Goal: Share content: Share content

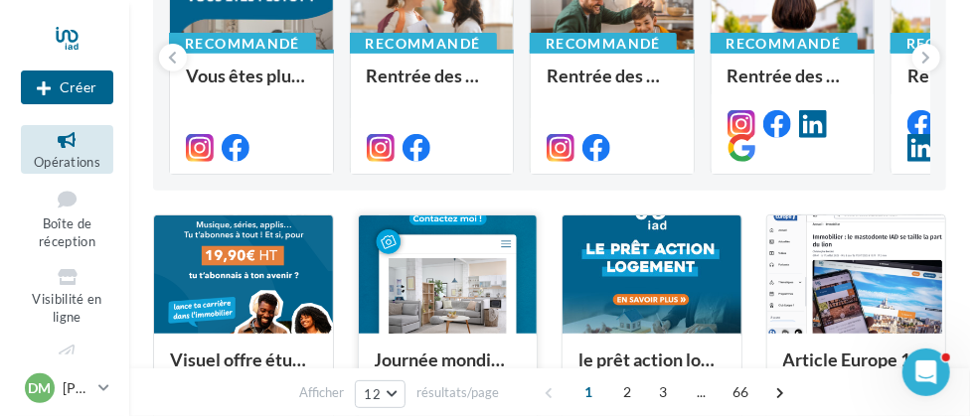
scroll to position [398, 0]
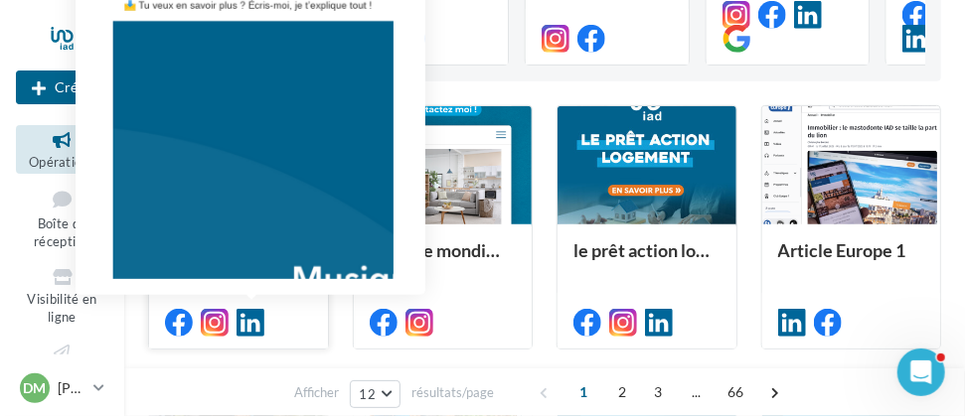
click at [248, 321] on icon at bounding box center [251, 323] width 28 height 28
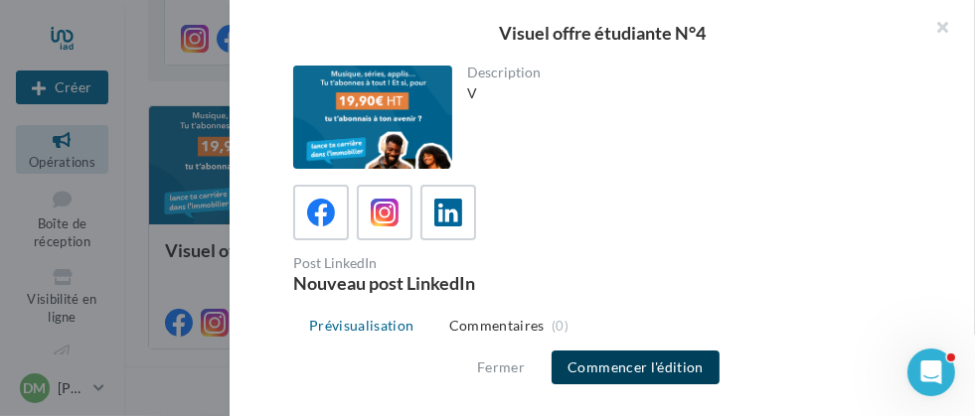
click at [644, 372] on button "Commencer l'édition" at bounding box center [636, 368] width 168 height 34
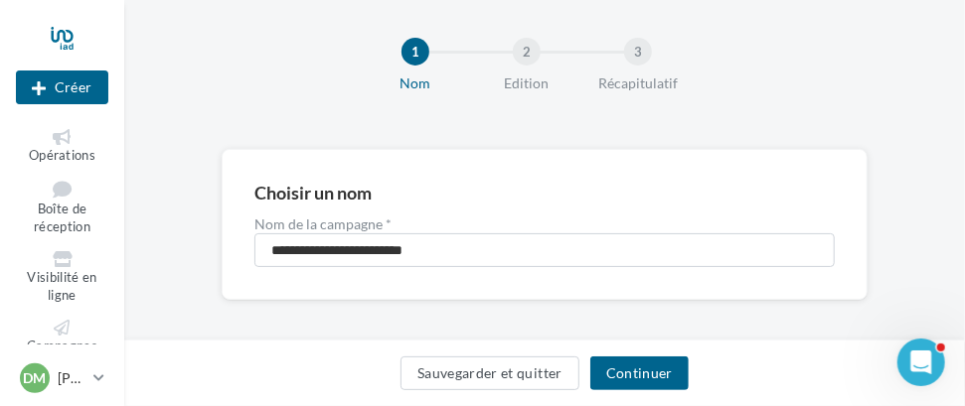
scroll to position [27, 0]
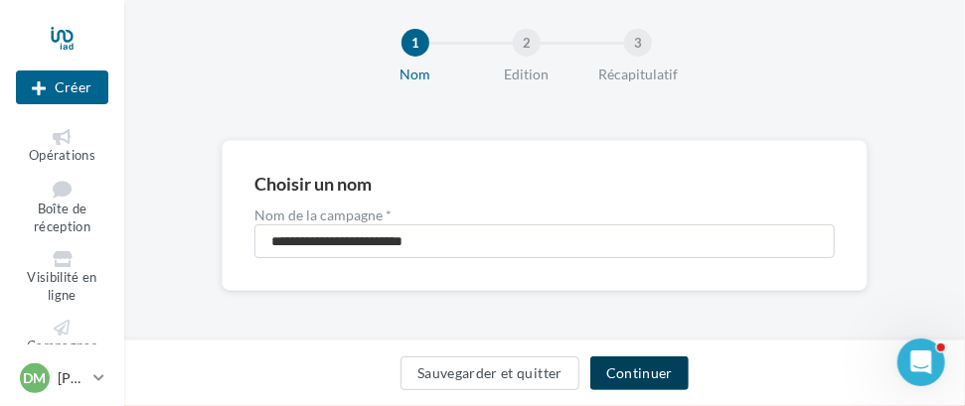
click at [637, 373] on button "Continuer" at bounding box center [639, 374] width 98 height 34
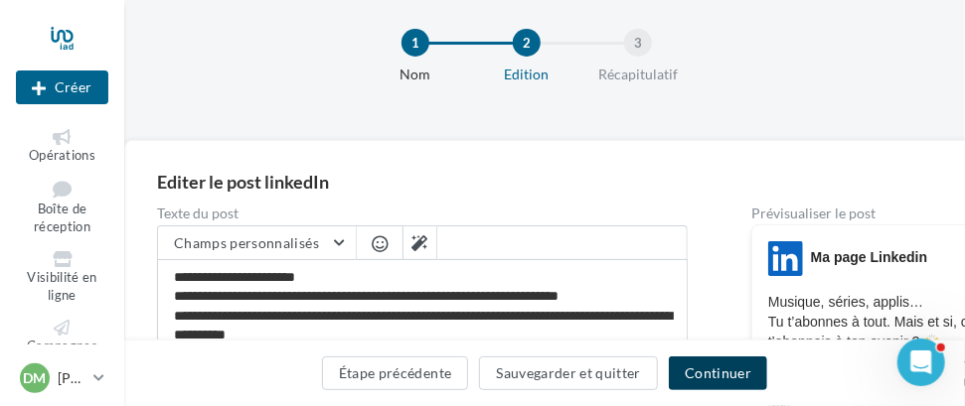
click at [726, 378] on button "Continuer" at bounding box center [718, 374] width 98 height 34
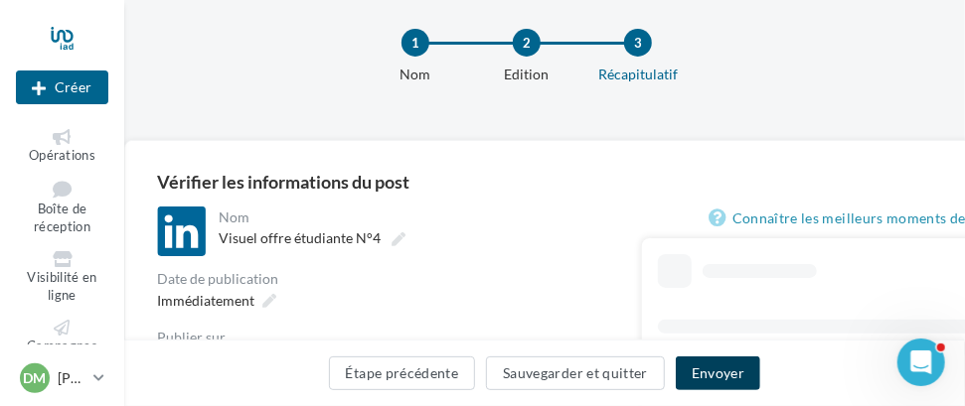
click at [726, 378] on button "Envoyer" at bounding box center [718, 374] width 84 height 34
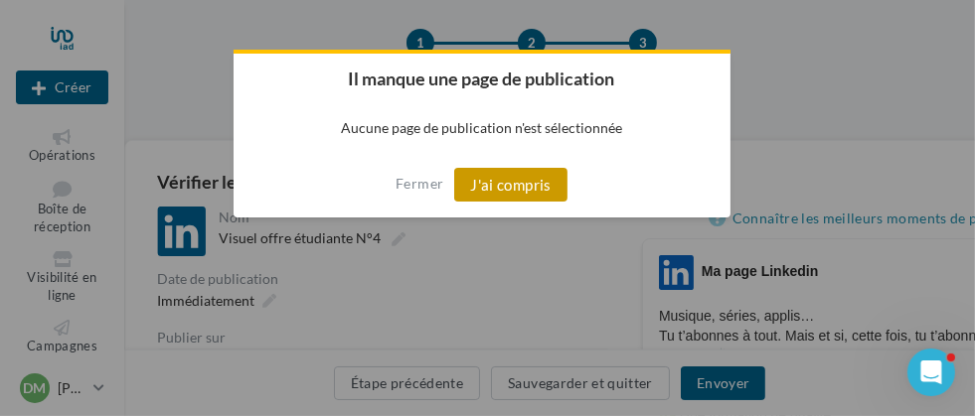
click at [509, 187] on button "J'ai compris" at bounding box center [510, 185] width 113 height 34
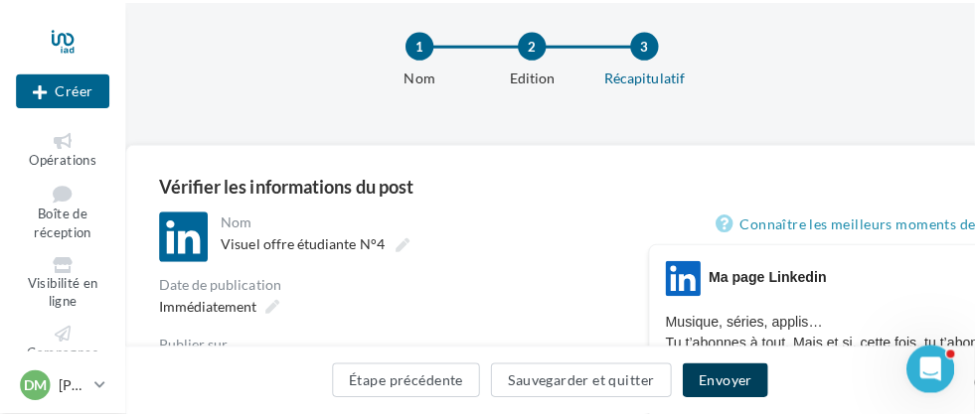
scroll to position [127, 0]
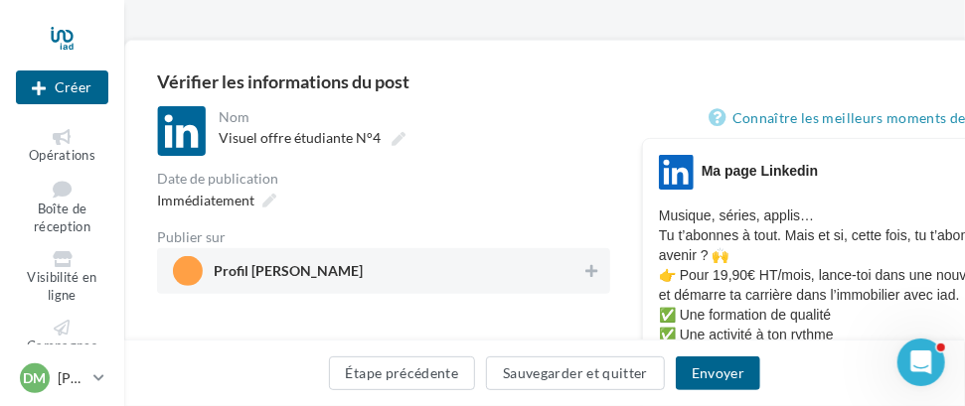
click at [336, 271] on span "Profil [PERSON_NAME]" at bounding box center [377, 271] width 409 height 30
click at [714, 373] on button "Envoyer" at bounding box center [718, 374] width 84 height 34
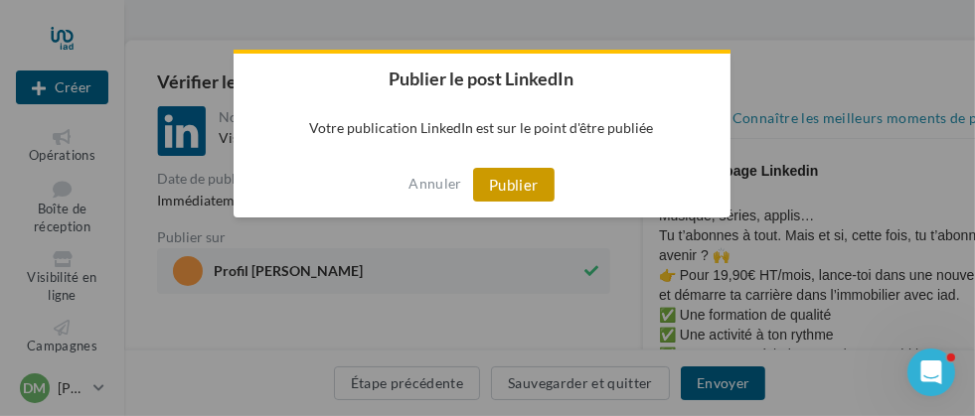
click at [513, 187] on button "Publier" at bounding box center [513, 185] width 81 height 34
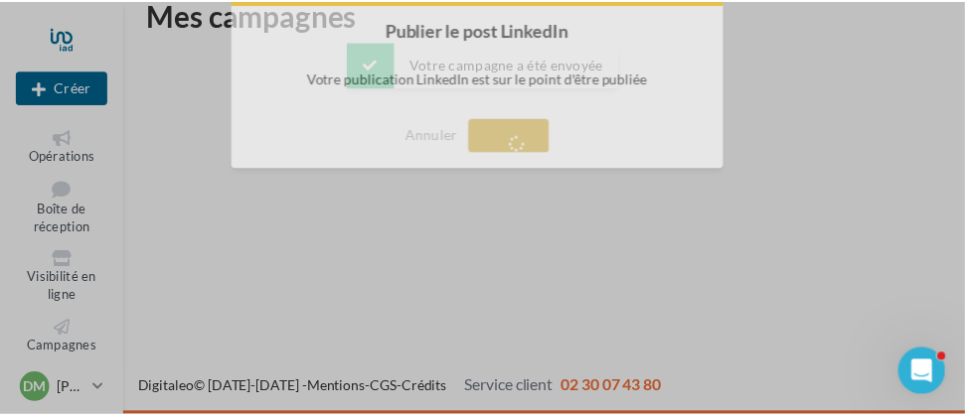
scroll to position [32, 0]
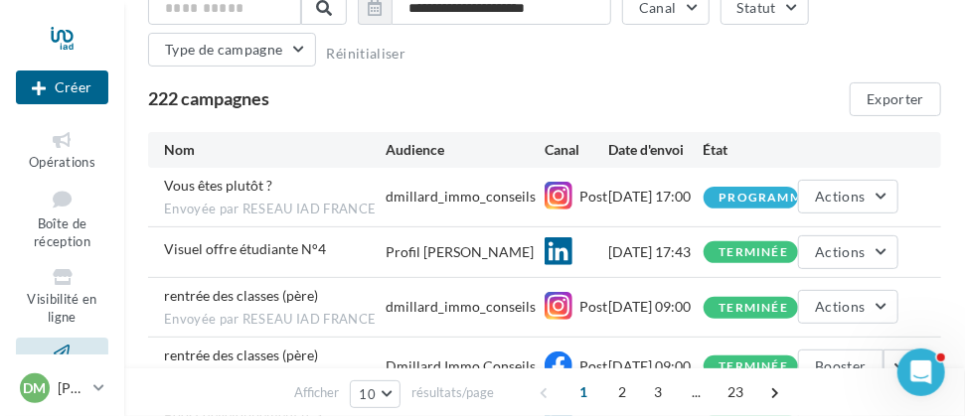
scroll to position [99, 0]
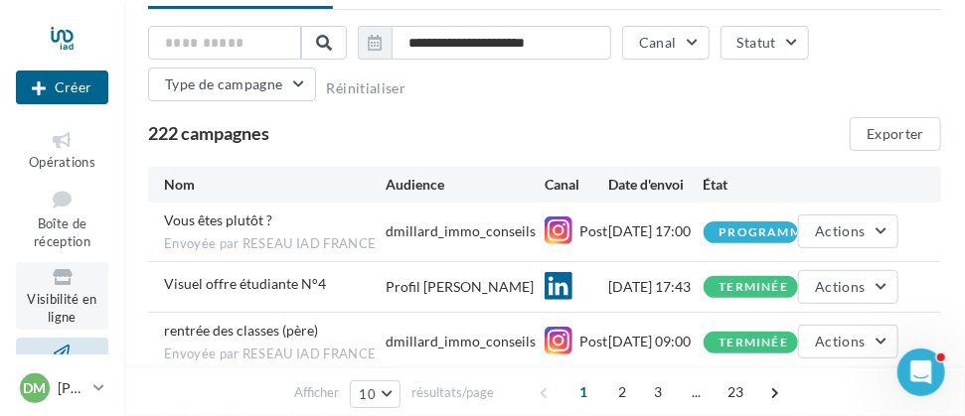
click at [65, 290] on link "Visibilité en ligne" at bounding box center [62, 296] width 92 height 68
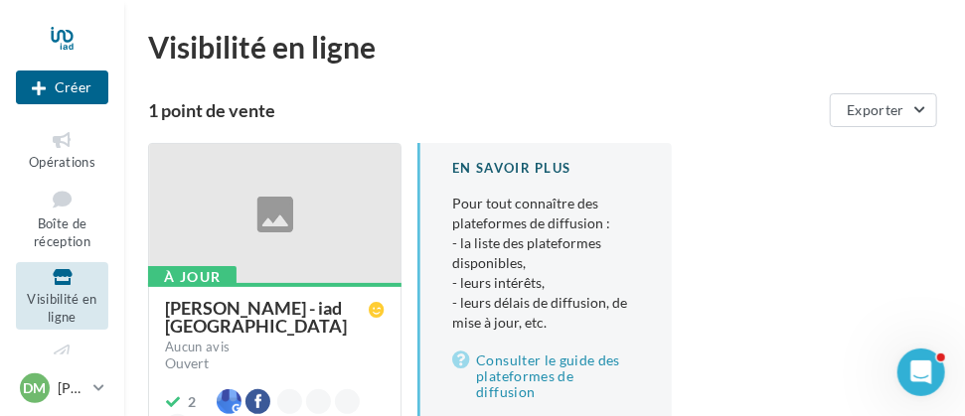
scroll to position [99, 0]
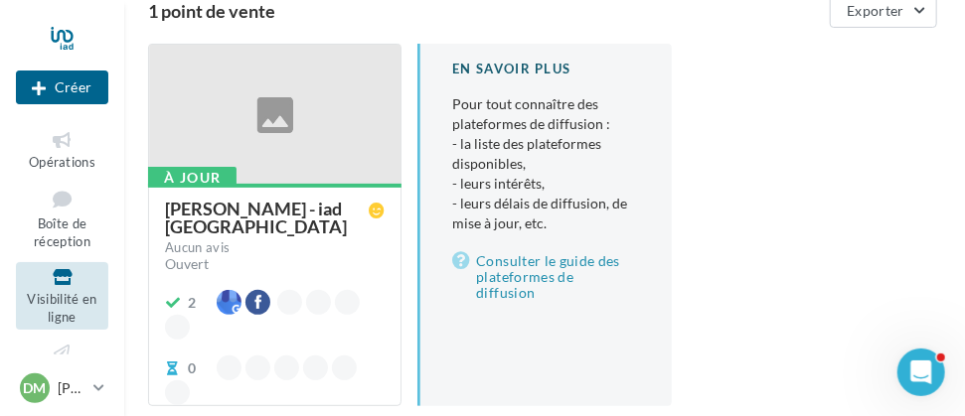
click at [272, 121] on div at bounding box center [274, 115] width 251 height 141
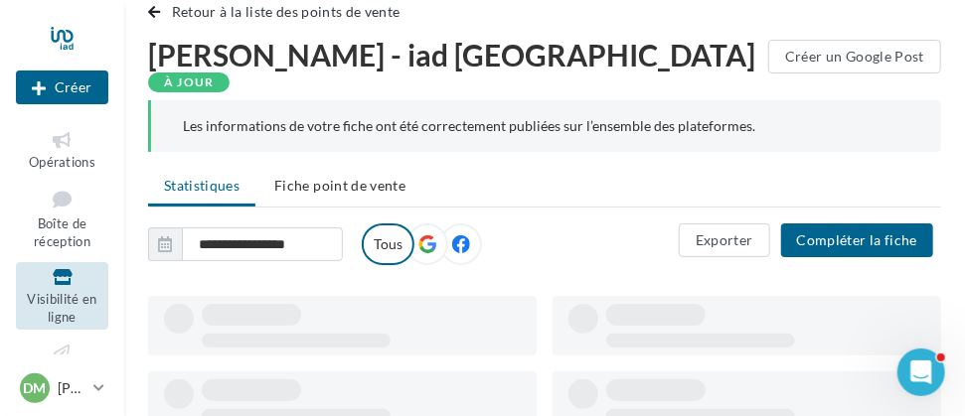
scroll to position [99, 0]
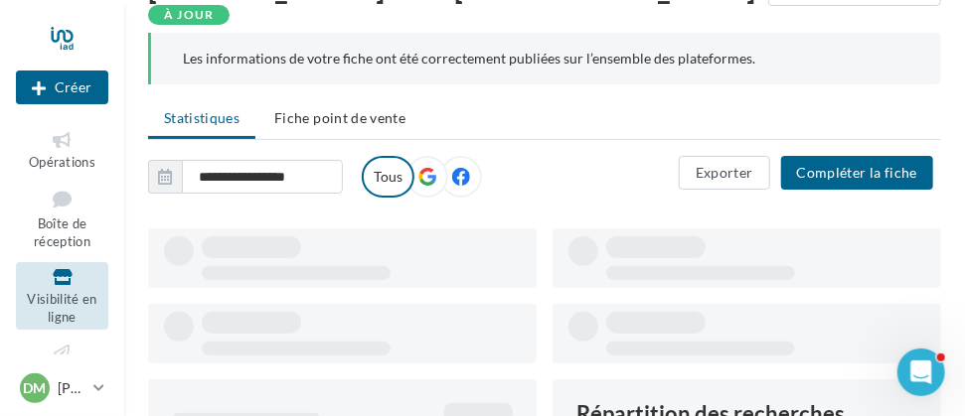
type input "**********"
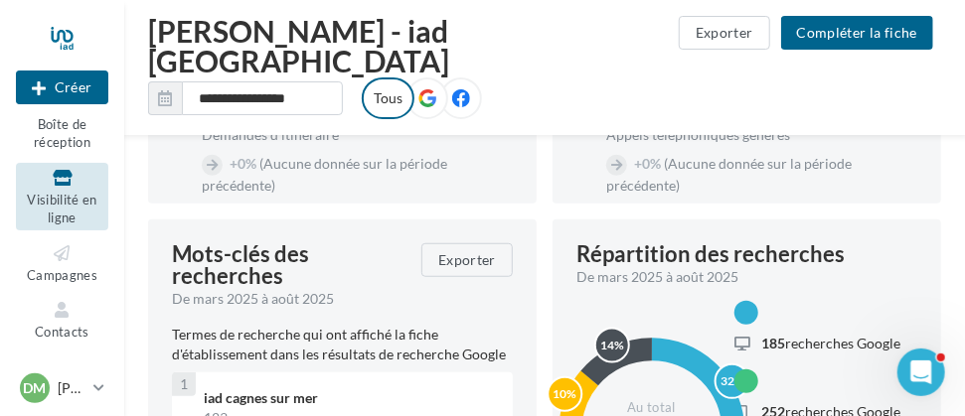
scroll to position [211, 0]
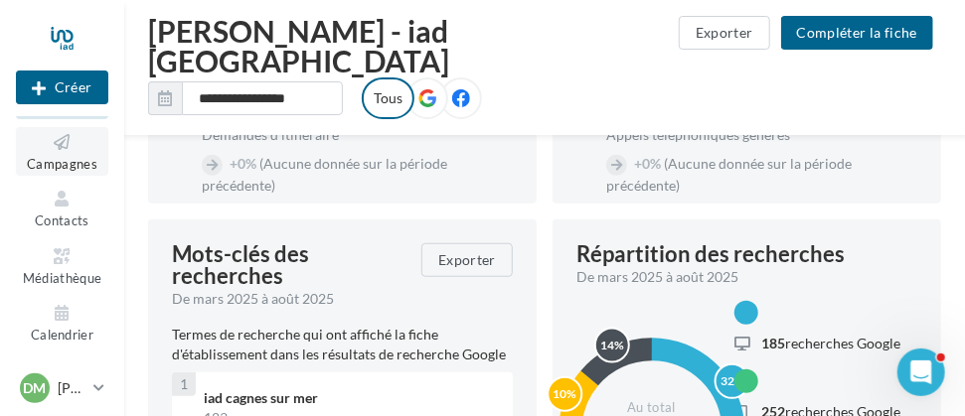
click at [58, 157] on span "Campagnes" at bounding box center [62, 164] width 71 height 16
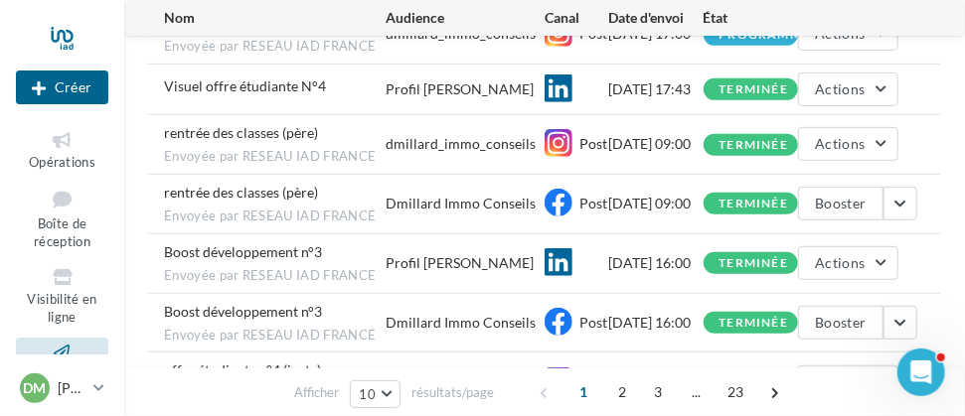
scroll to position [199, 0]
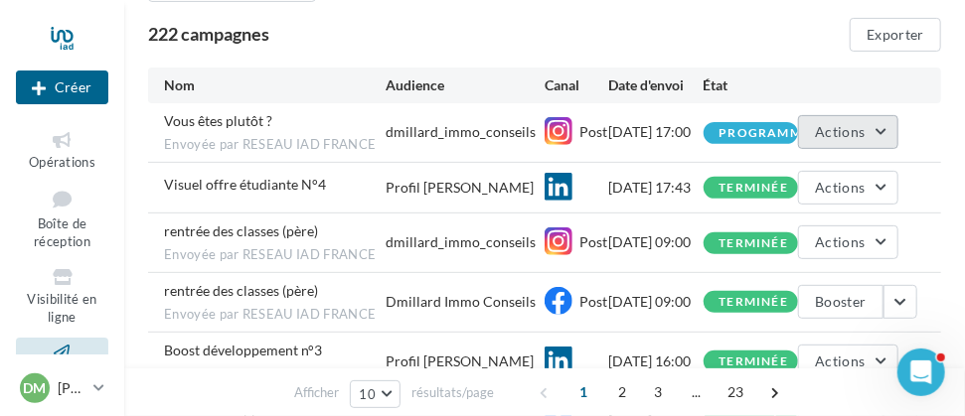
click at [841, 134] on span "Actions" at bounding box center [840, 131] width 50 height 17
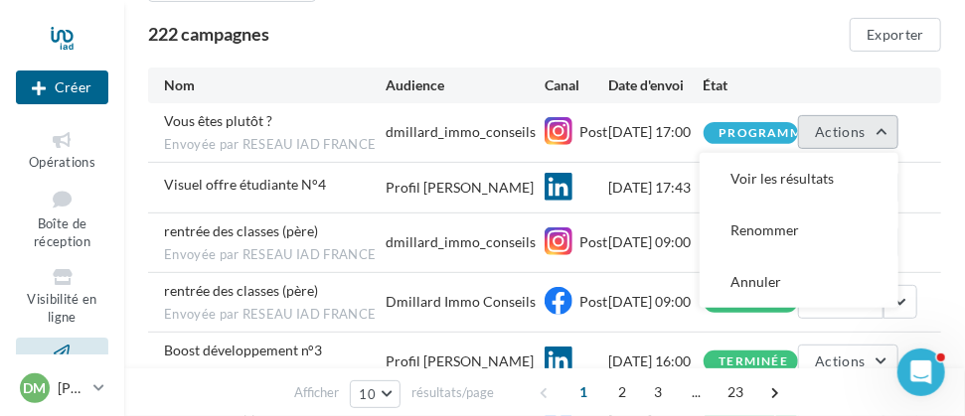
click at [841, 134] on span "Actions" at bounding box center [840, 131] width 50 height 17
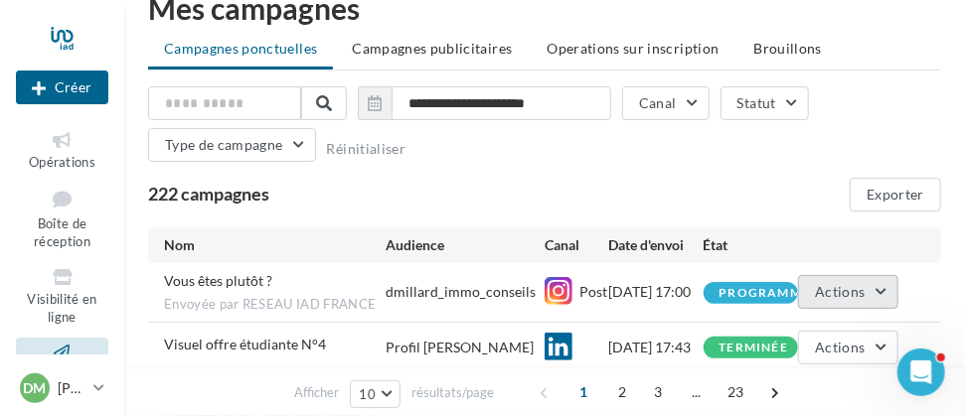
scroll to position [0, 0]
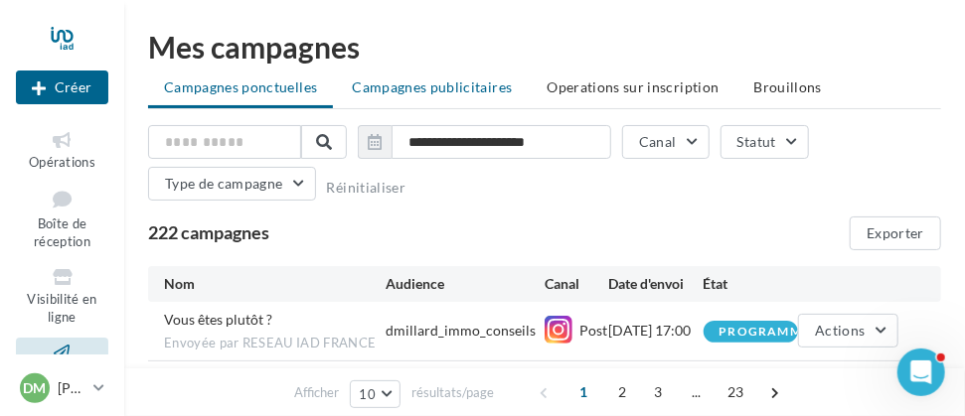
click at [408, 89] on span "Campagnes publicitaires" at bounding box center [432, 87] width 160 height 17
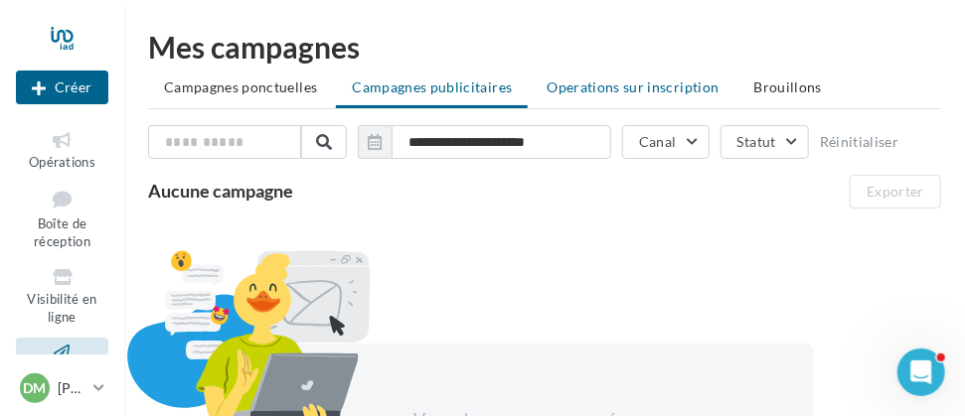
click at [607, 88] on span "Operations sur inscription" at bounding box center [633, 87] width 172 height 17
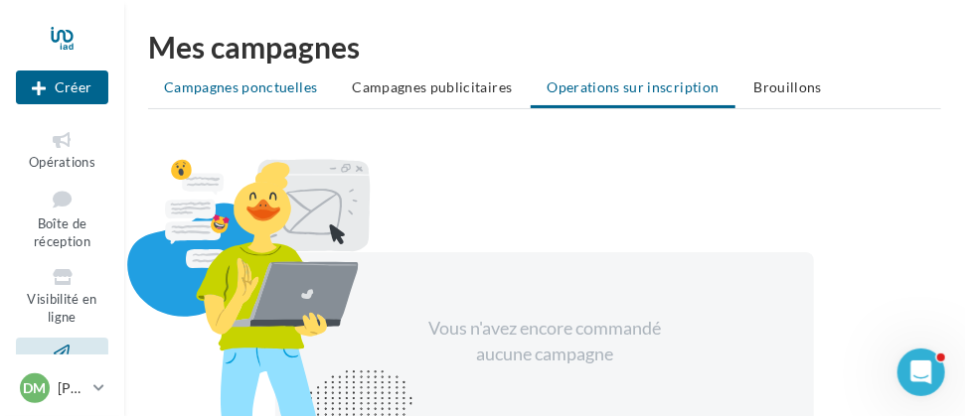
click at [234, 85] on span "Campagnes ponctuelles" at bounding box center [240, 87] width 153 height 17
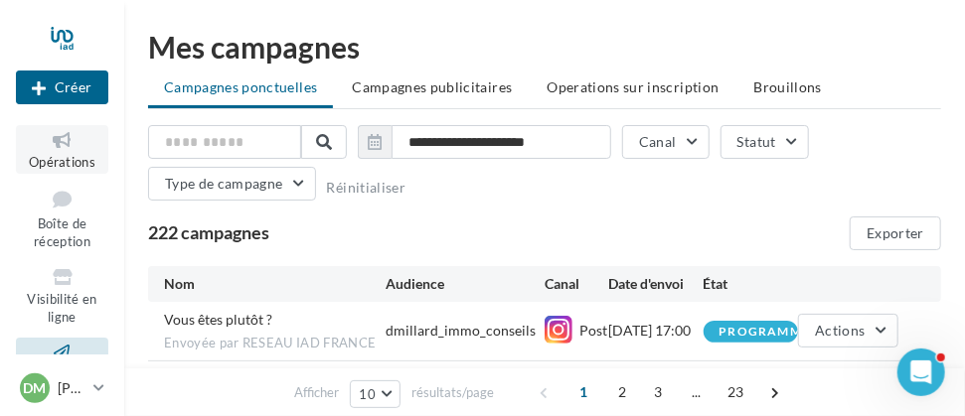
click at [58, 146] on icon at bounding box center [62, 140] width 81 height 23
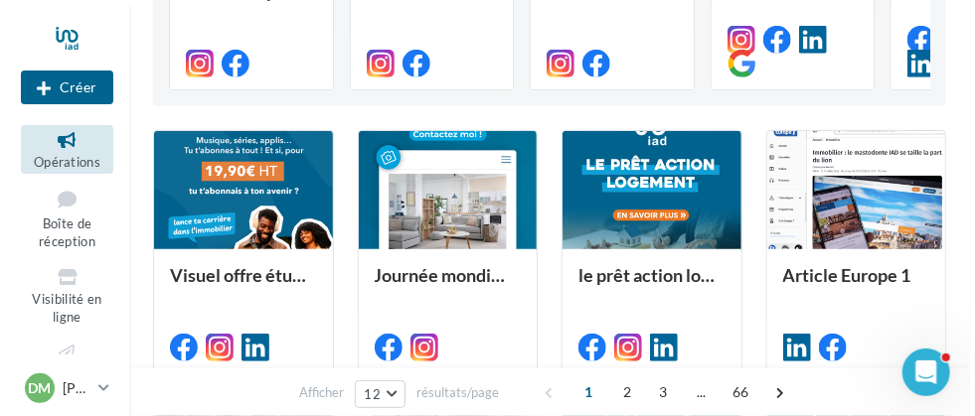
scroll to position [398, 0]
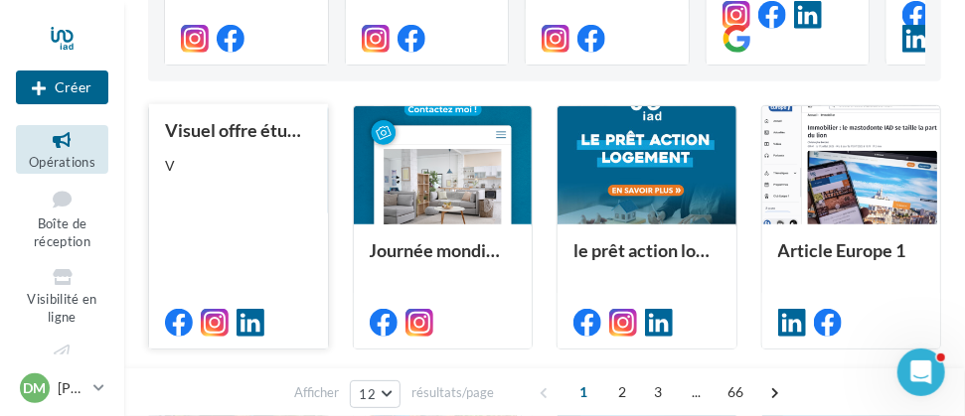
click at [214, 213] on div "Visuel offre étudiante N°4 V" at bounding box center [238, 225] width 147 height 211
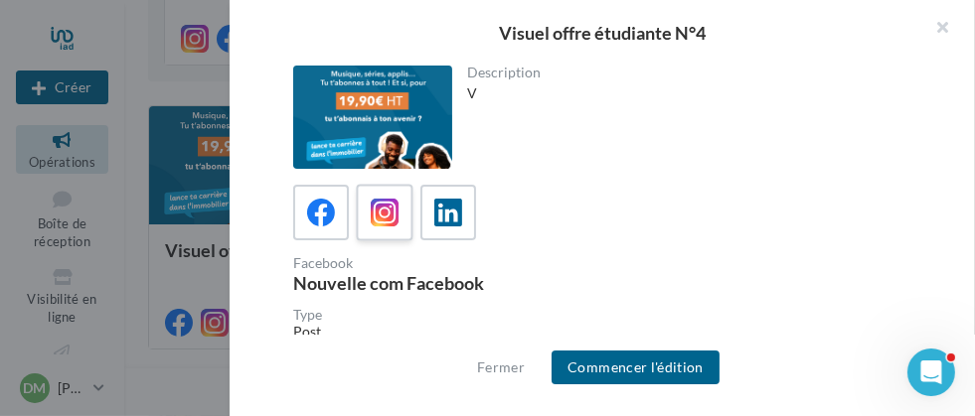
click at [387, 219] on icon at bounding box center [385, 213] width 29 height 29
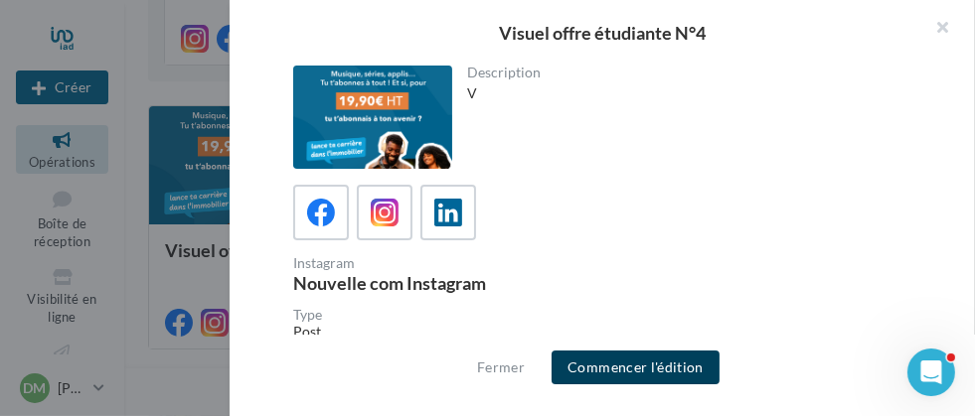
click at [631, 368] on button "Commencer l'édition" at bounding box center [636, 368] width 168 height 34
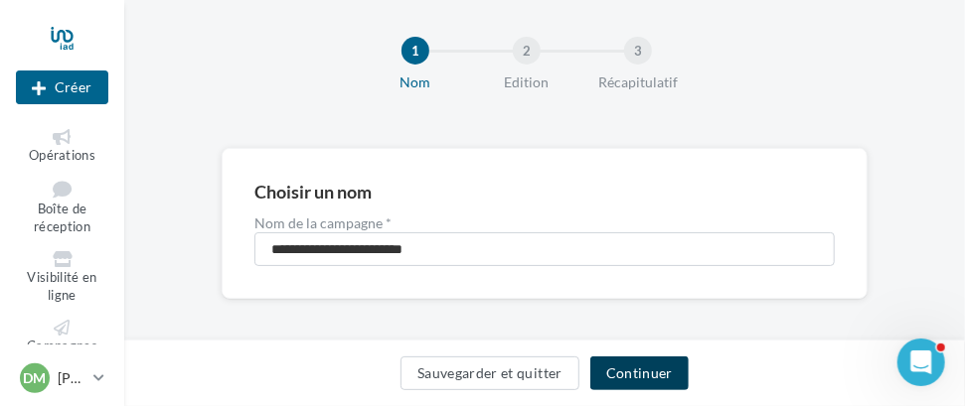
scroll to position [27, 0]
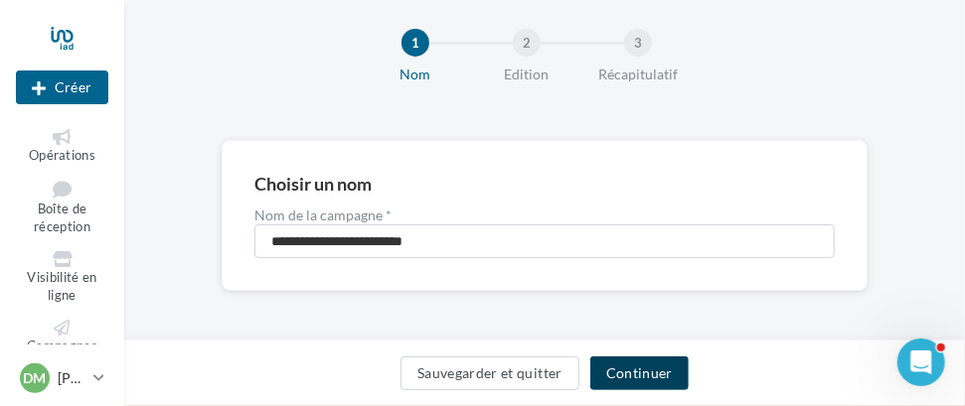
click at [629, 373] on button "Continuer" at bounding box center [639, 374] width 98 height 34
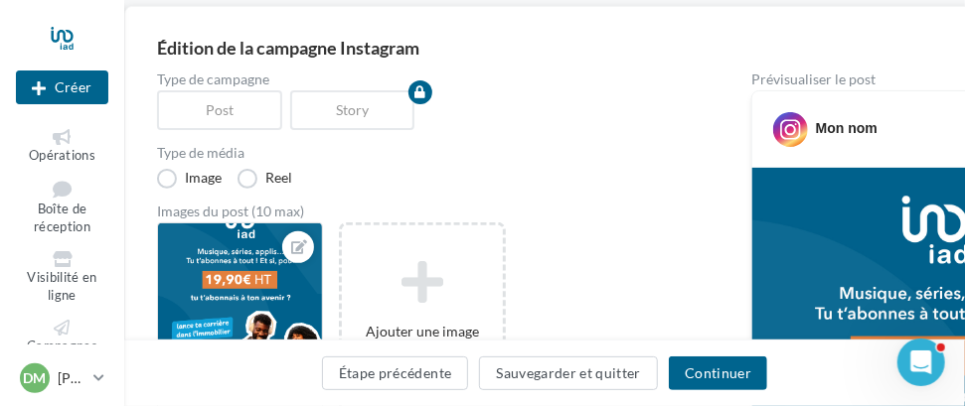
scroll to position [199, 0]
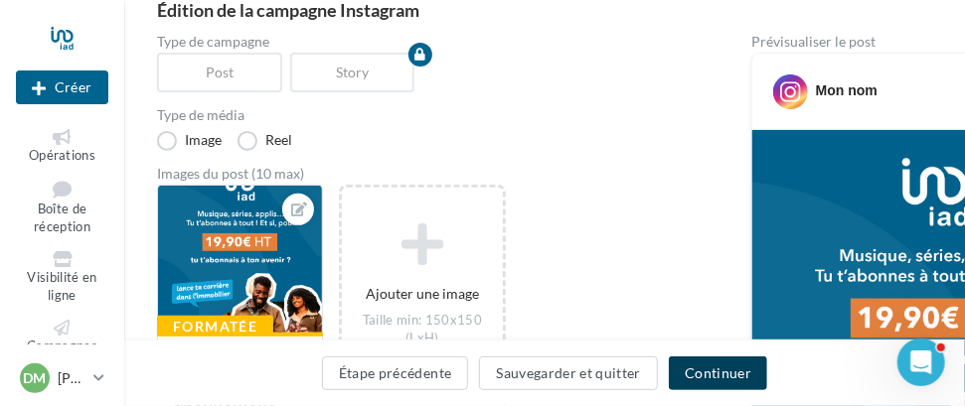
click at [714, 372] on button "Continuer" at bounding box center [718, 374] width 98 height 34
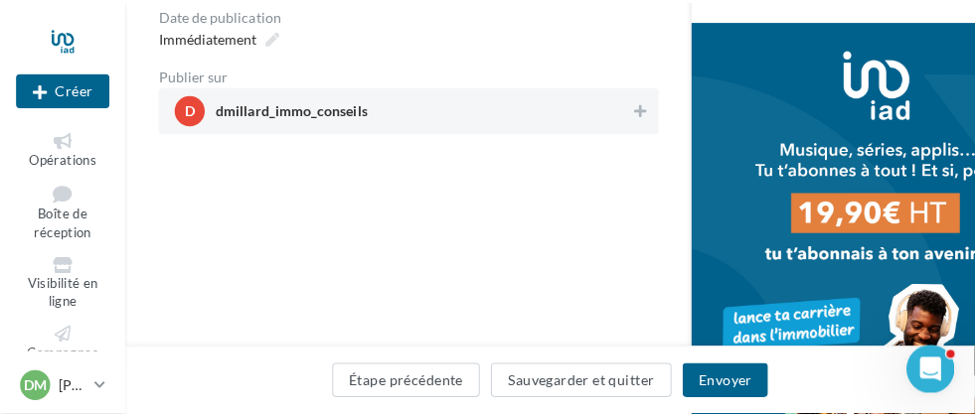
scroll to position [181, 0]
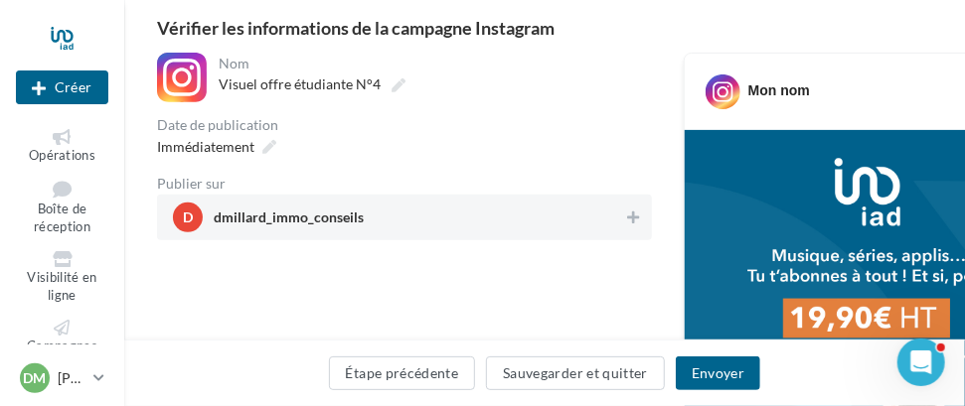
click at [309, 221] on span "dmillard_immo_conseils" at bounding box center [289, 222] width 150 height 22
click at [707, 367] on button "Envoyer" at bounding box center [718, 374] width 84 height 34
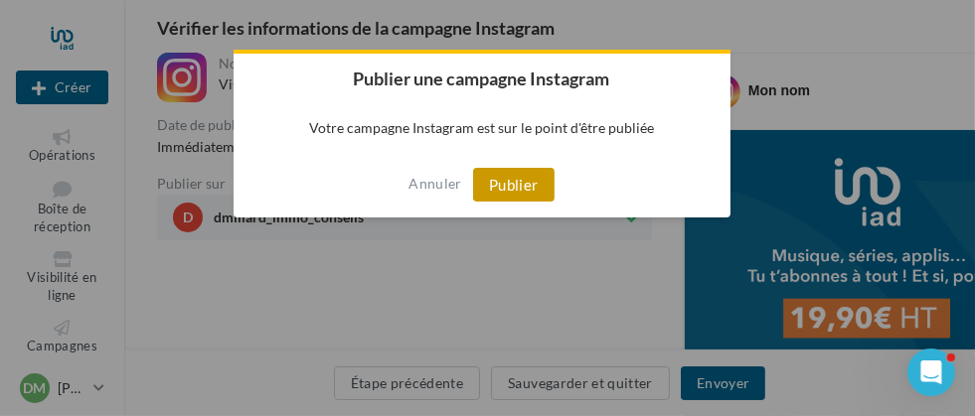
click at [506, 185] on button "Publier" at bounding box center [513, 185] width 81 height 34
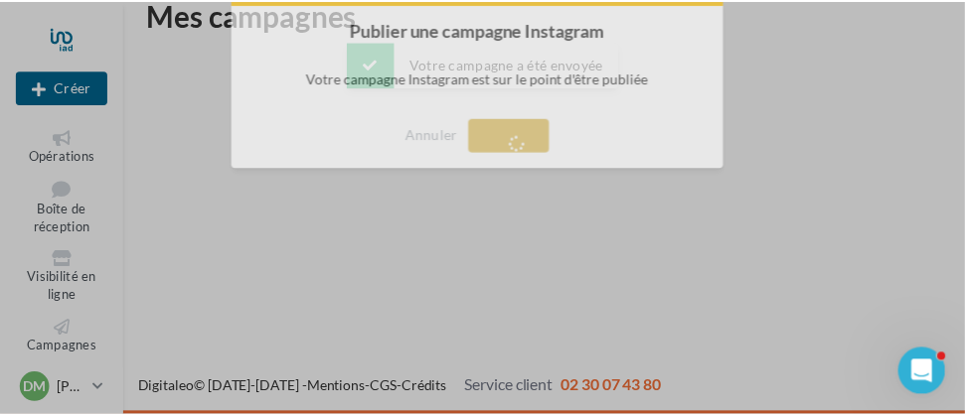
scroll to position [32, 0]
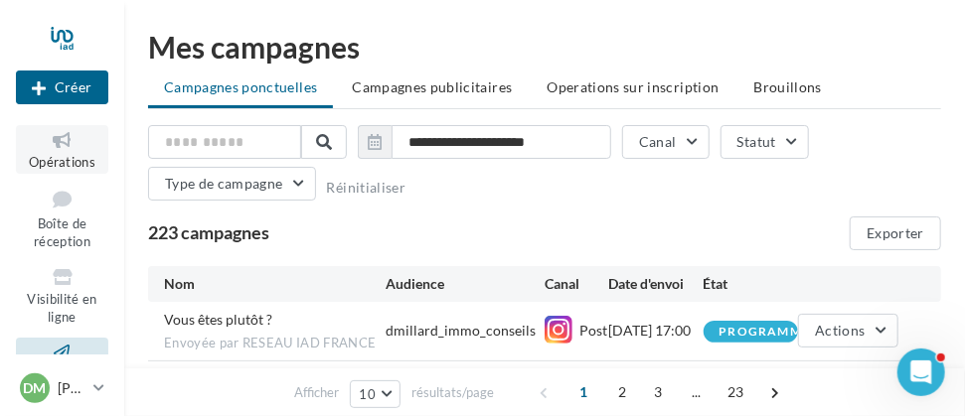
click at [63, 161] on span "Opérations" at bounding box center [62, 162] width 67 height 16
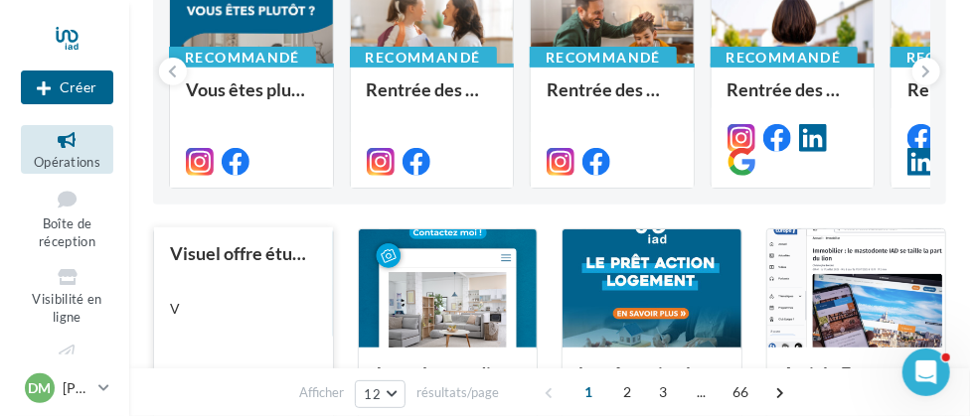
scroll to position [297, 0]
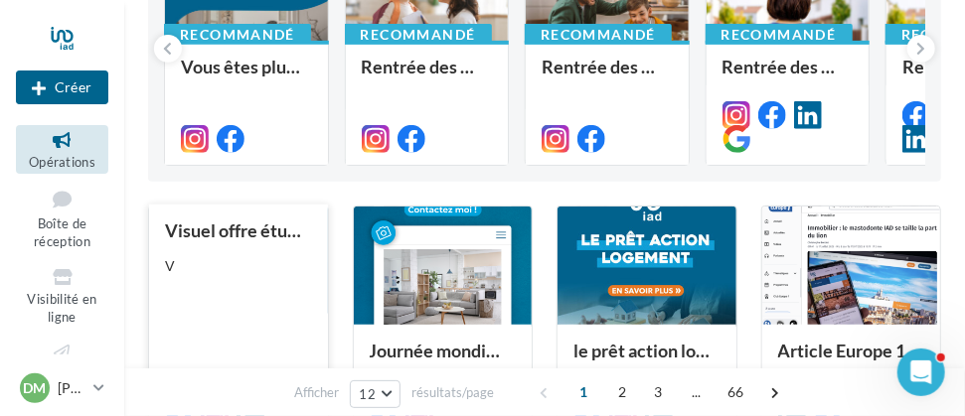
click at [251, 261] on div "V" at bounding box center [238, 266] width 147 height 20
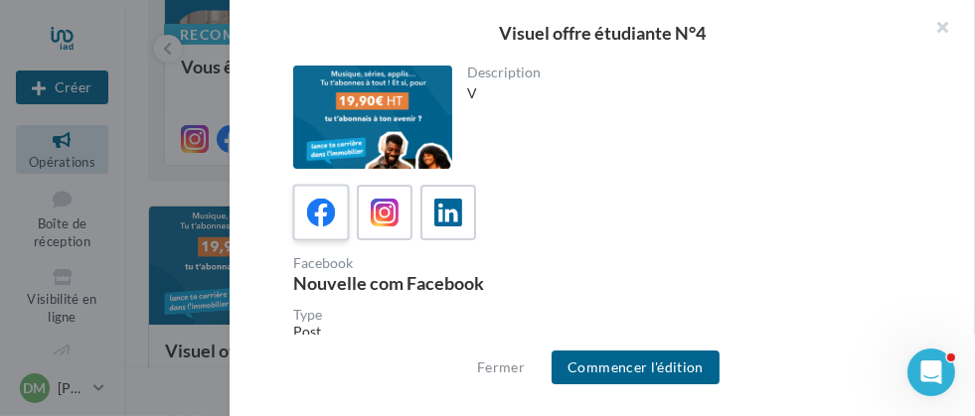
click at [327, 216] on icon at bounding box center [321, 213] width 29 height 29
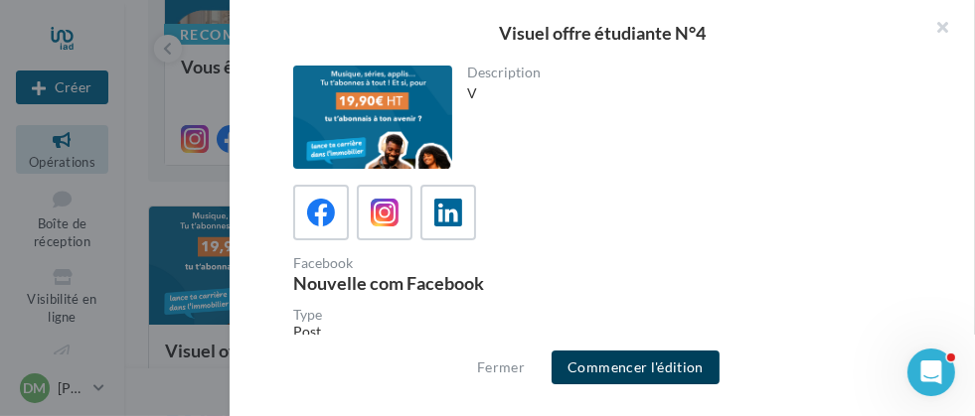
click at [637, 370] on button "Commencer l'édition" at bounding box center [636, 368] width 168 height 34
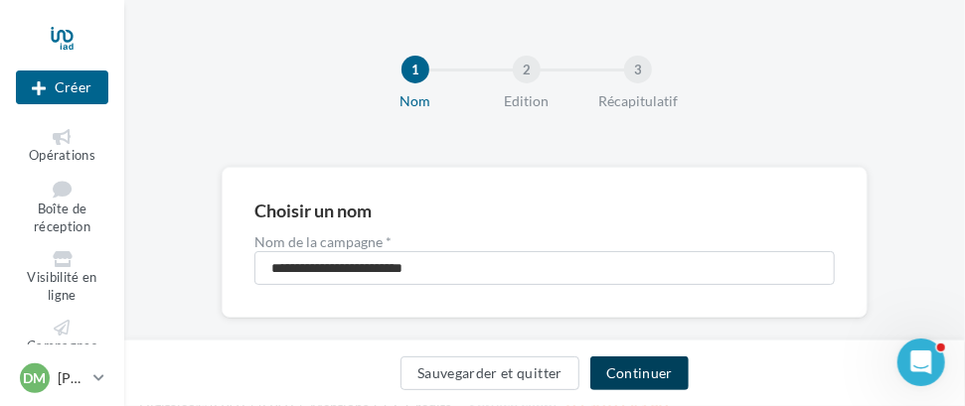
click at [632, 379] on button "Continuer" at bounding box center [639, 374] width 98 height 34
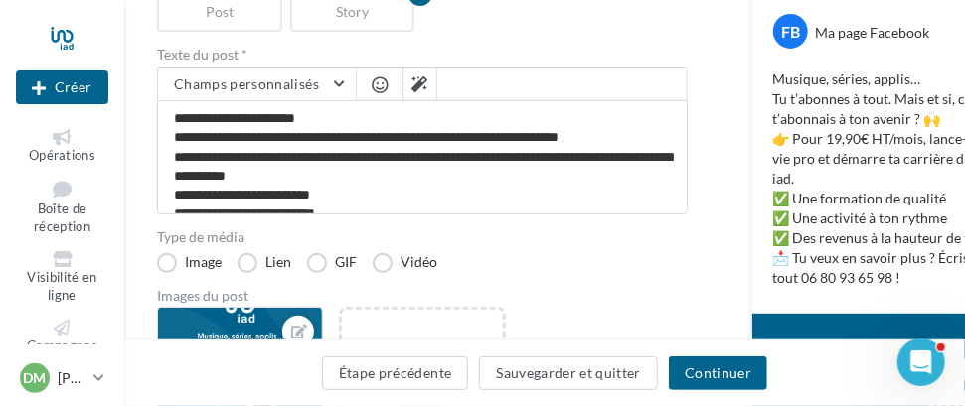
scroll to position [297, 0]
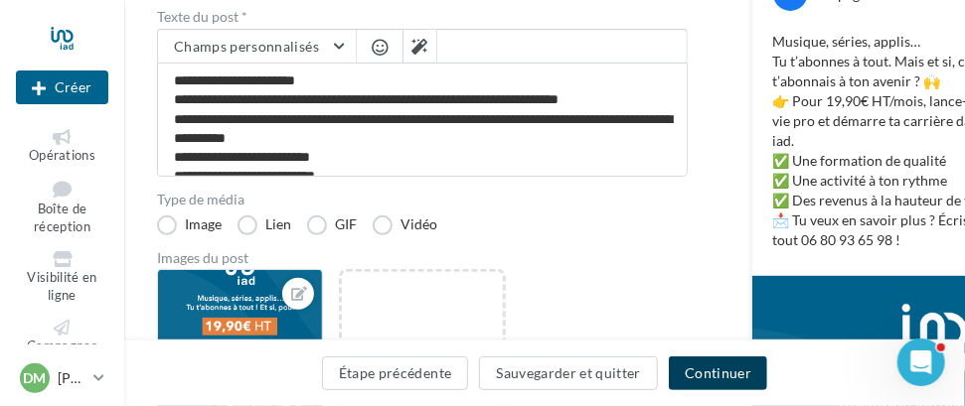
click at [723, 374] on button "Continuer" at bounding box center [718, 374] width 98 height 34
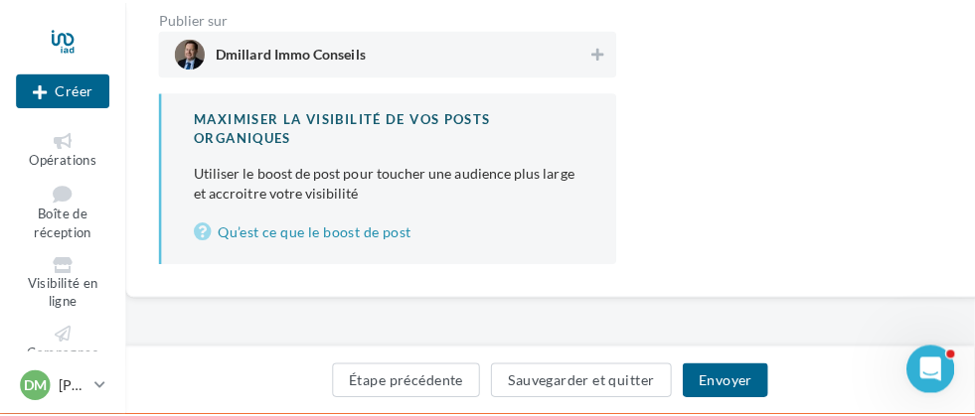
scroll to position [248, 0]
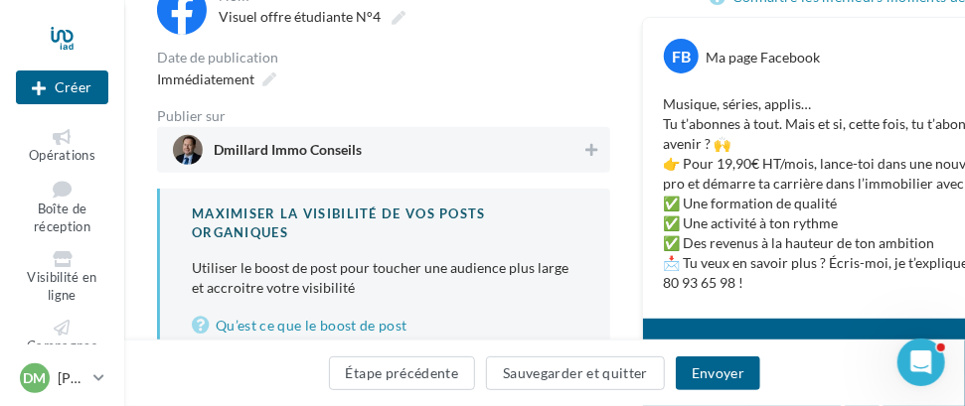
click at [347, 148] on span "Dmillard Immo Conseils" at bounding box center [288, 154] width 148 height 22
click at [717, 377] on button "Envoyer" at bounding box center [718, 374] width 84 height 34
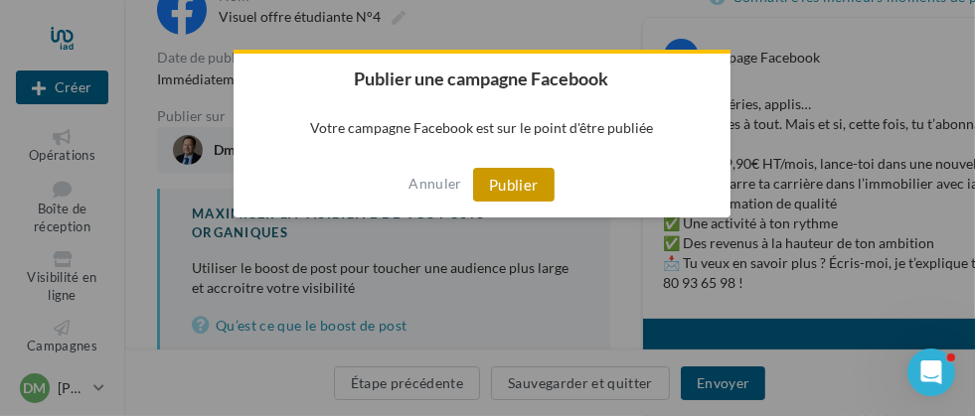
click at [515, 185] on button "Publier" at bounding box center [513, 185] width 81 height 34
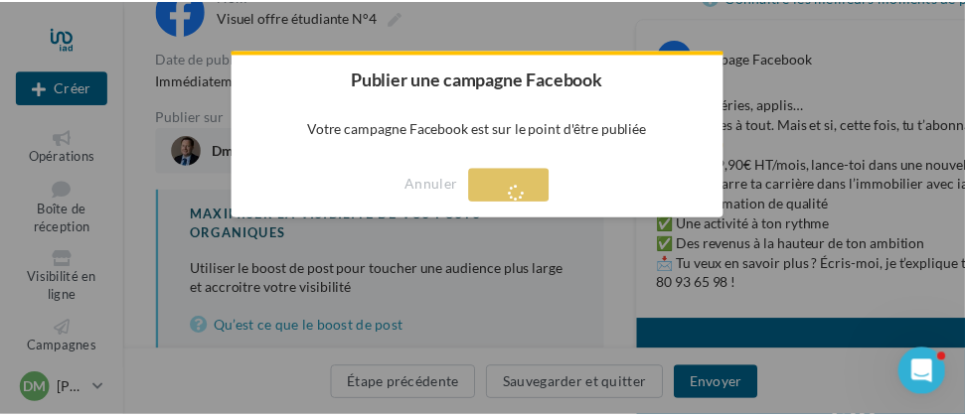
scroll to position [32, 0]
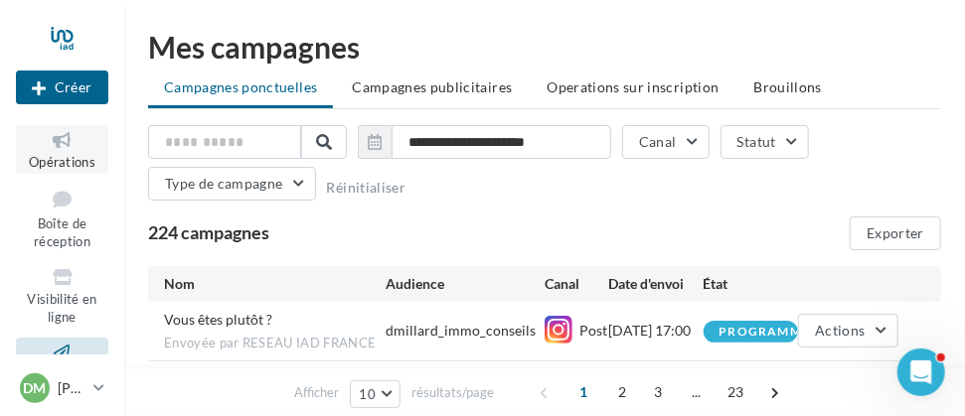
click at [54, 148] on icon at bounding box center [62, 140] width 81 height 23
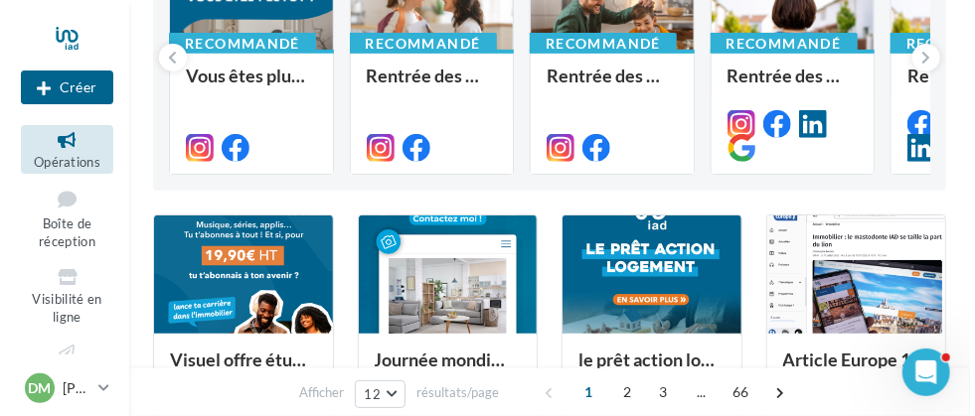
scroll to position [297, 0]
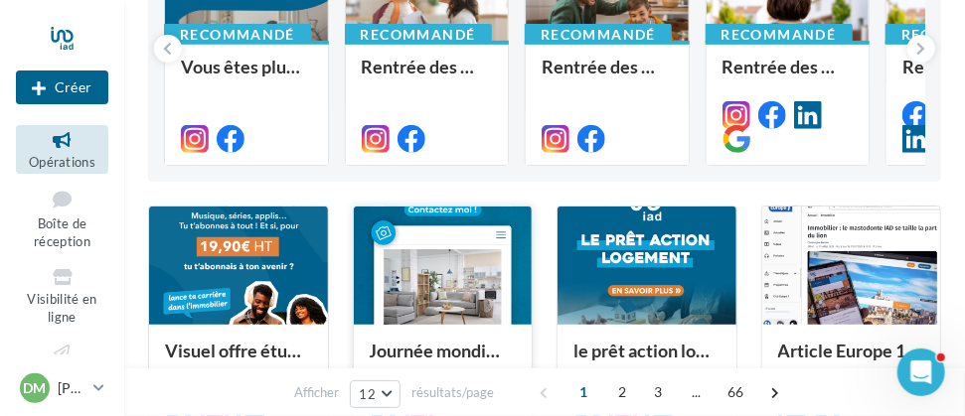
click at [464, 287] on div at bounding box center [443, 267] width 179 height 120
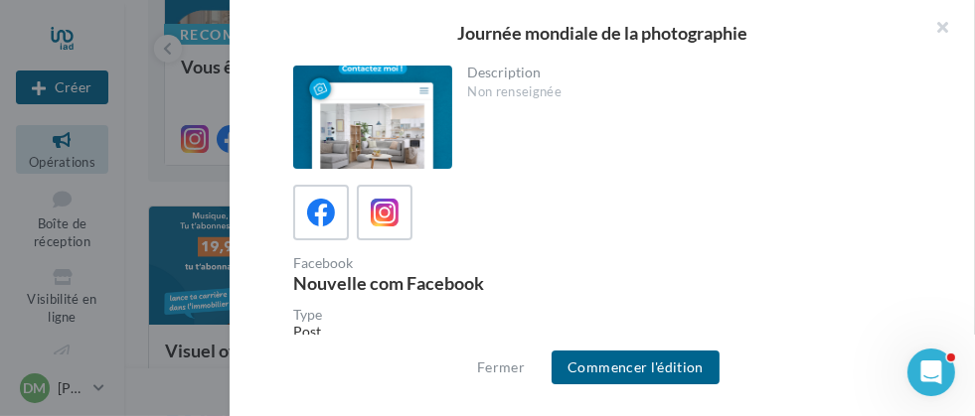
click at [385, 141] on div at bounding box center [372, 117] width 159 height 103
click at [383, 221] on icon at bounding box center [385, 213] width 29 height 29
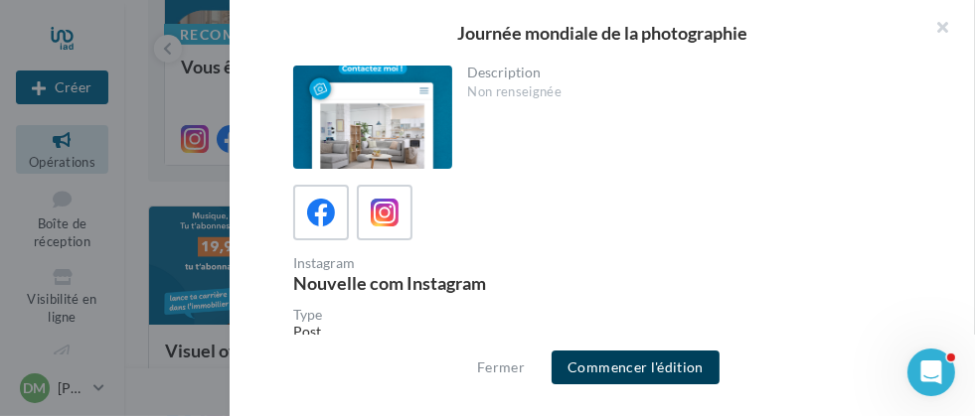
click at [624, 375] on button "Commencer l'édition" at bounding box center [636, 368] width 168 height 34
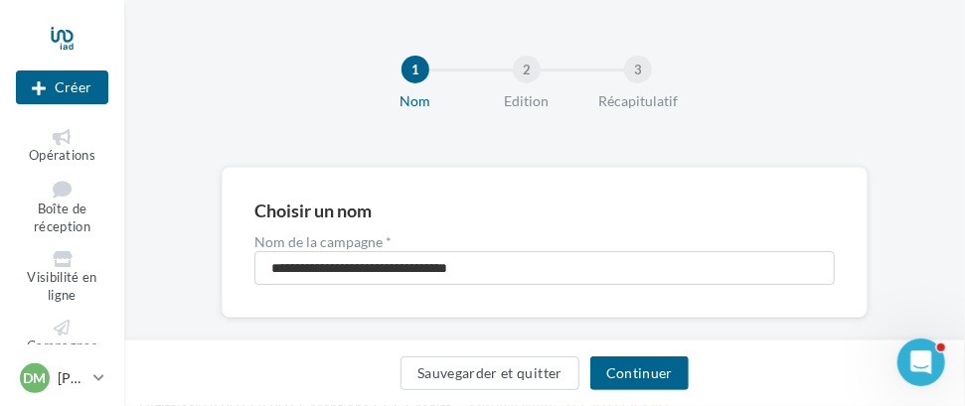
scroll to position [27, 0]
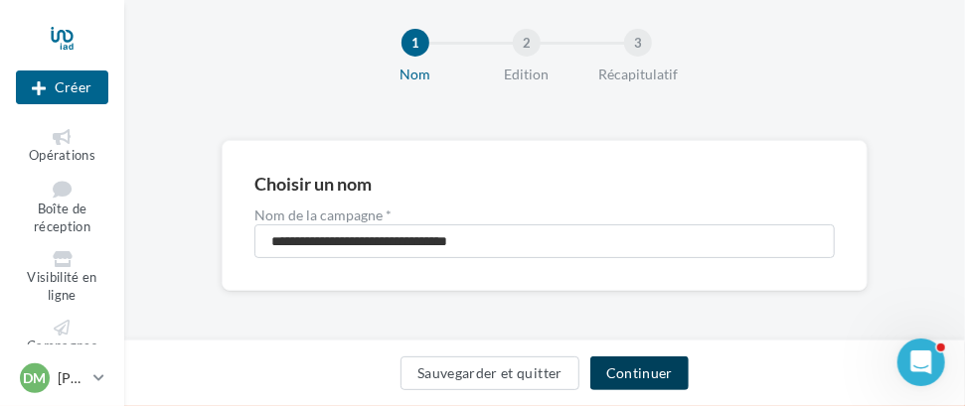
click at [635, 374] on button "Continuer" at bounding box center [639, 374] width 98 height 34
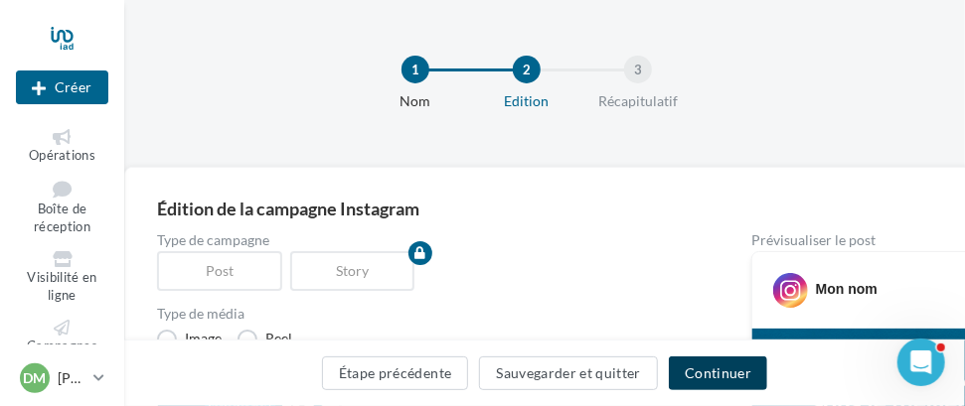
click at [716, 377] on button "Continuer" at bounding box center [718, 374] width 98 height 34
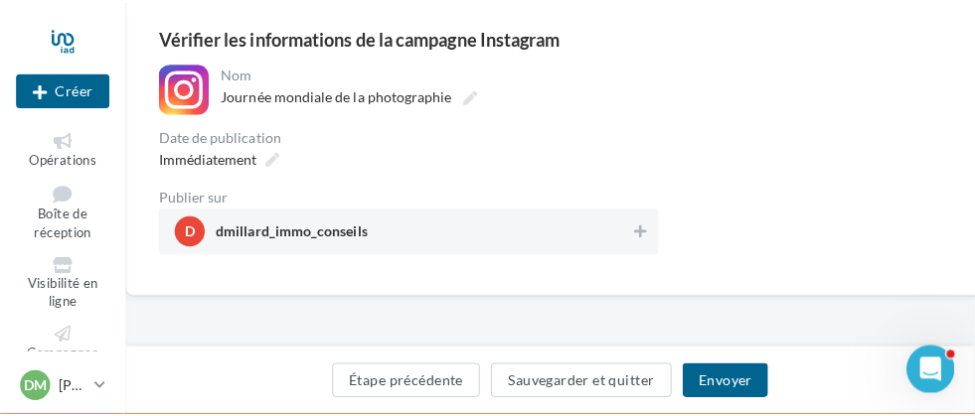
scroll to position [199, 0]
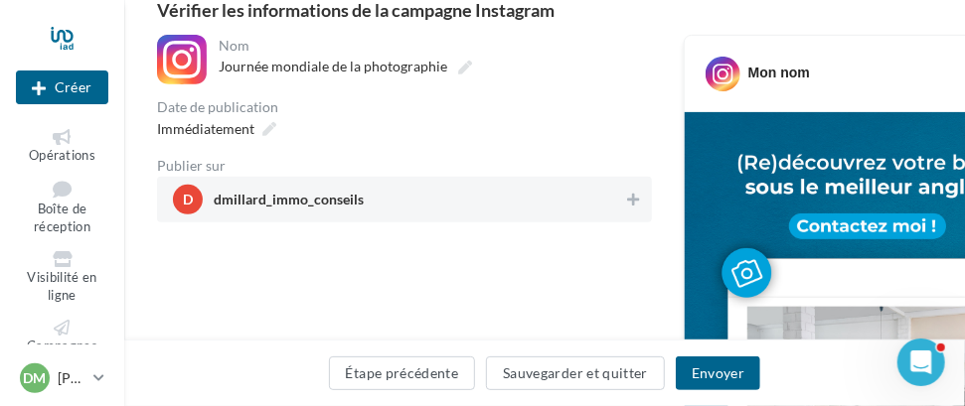
click at [441, 211] on span "d dmillard_immo_conseils" at bounding box center [398, 200] width 451 height 30
click at [717, 375] on button "Envoyer" at bounding box center [718, 374] width 84 height 34
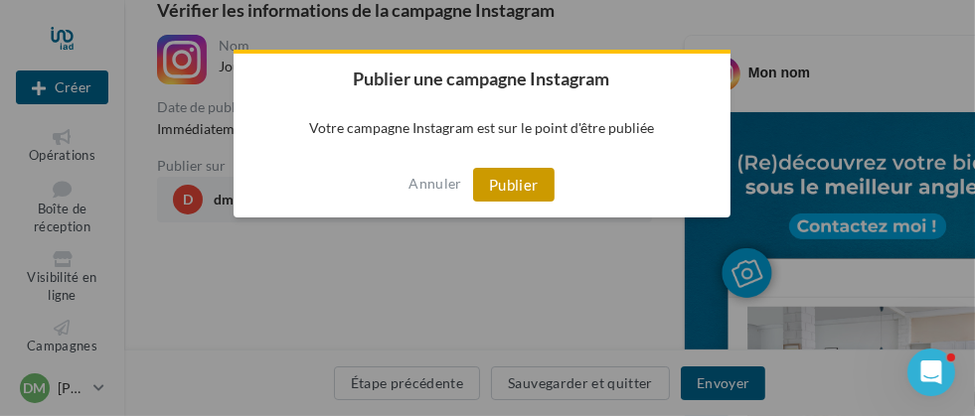
click at [522, 189] on button "Publier" at bounding box center [513, 185] width 81 height 34
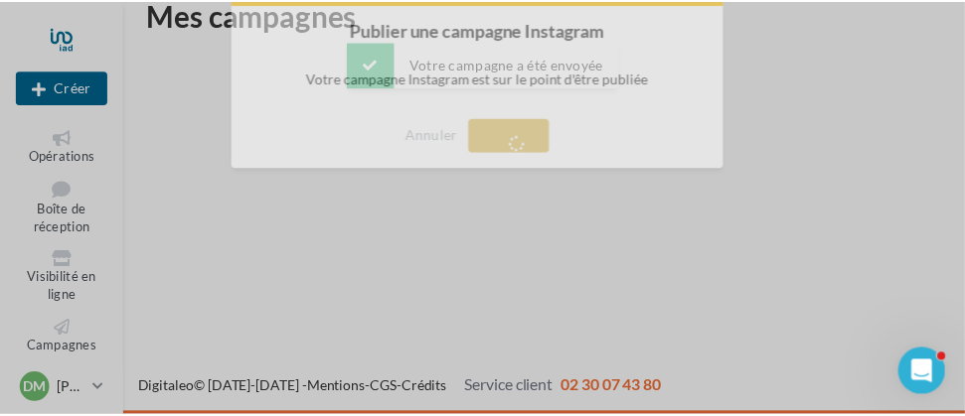
scroll to position [32, 0]
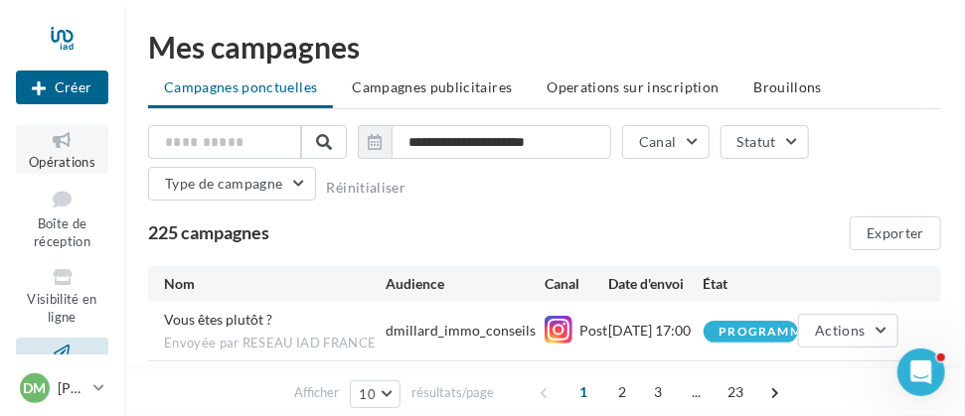
click at [63, 154] on span "Opérations" at bounding box center [62, 162] width 67 height 16
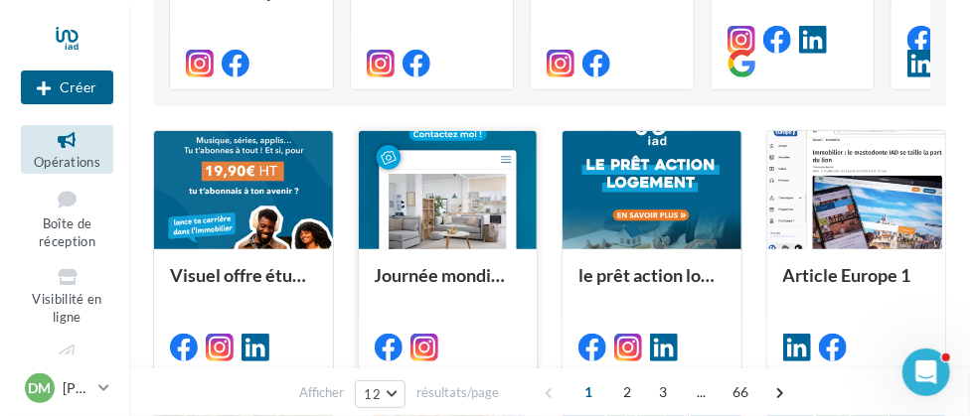
scroll to position [398, 0]
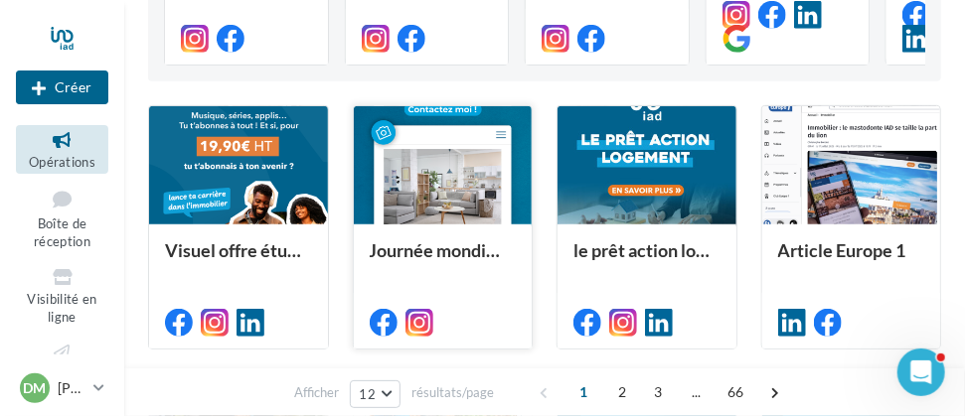
click at [435, 185] on div at bounding box center [443, 166] width 179 height 120
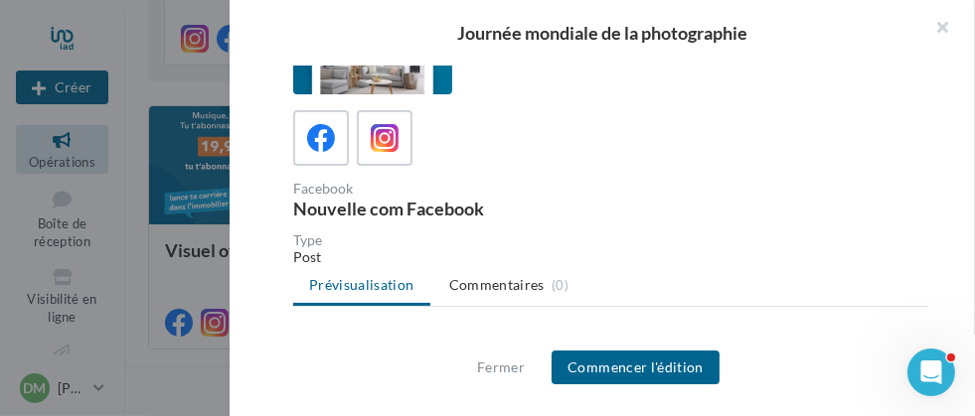
scroll to position [99, 0]
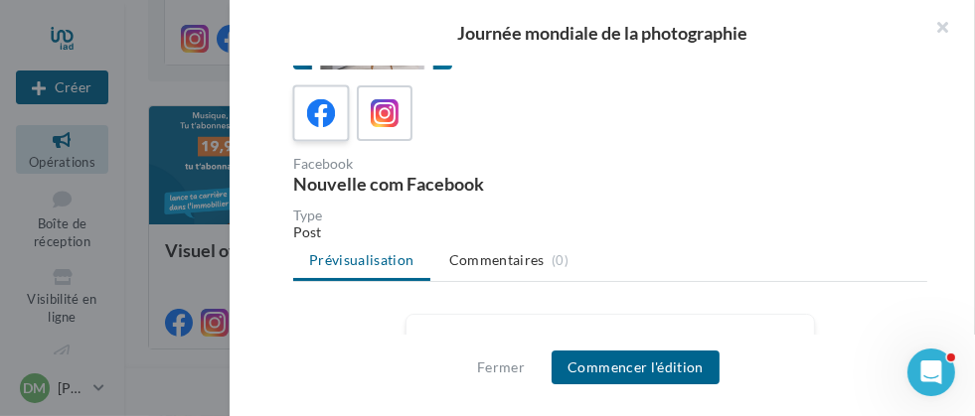
click at [300, 110] on label at bounding box center [320, 112] width 57 height 57
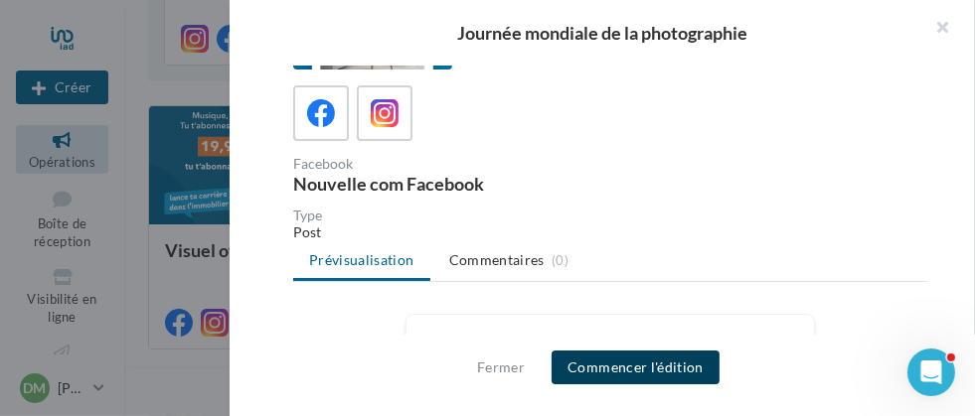
click at [627, 376] on button "Commencer l'édition" at bounding box center [636, 368] width 168 height 34
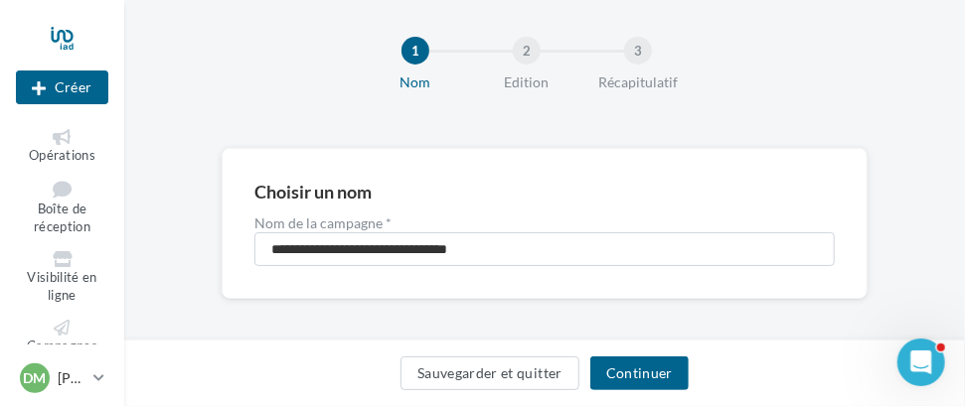
scroll to position [27, 0]
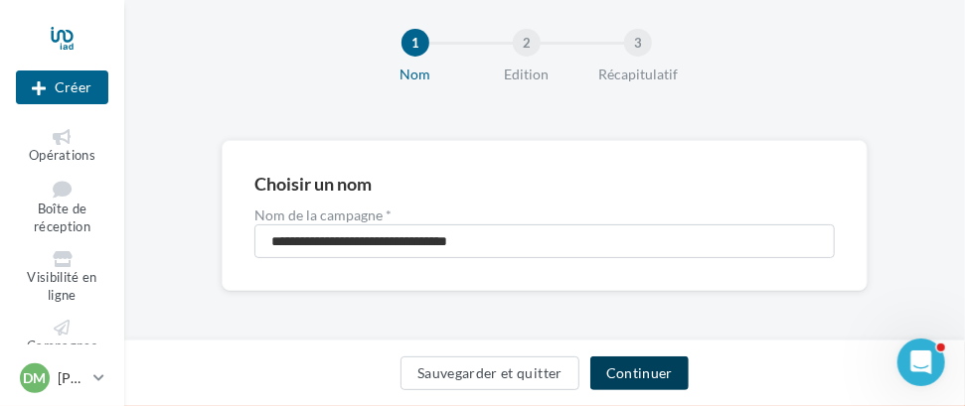
click at [634, 379] on button "Continuer" at bounding box center [639, 374] width 98 height 34
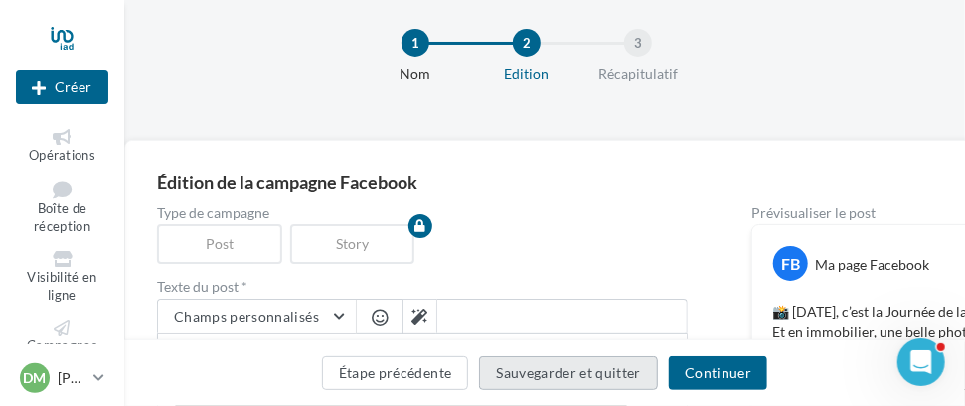
scroll to position [127, 0]
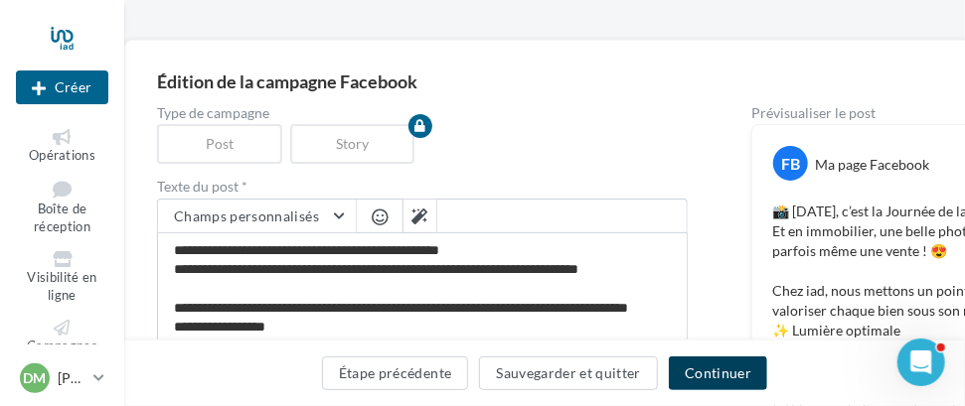
click at [706, 373] on button "Continuer" at bounding box center [718, 374] width 98 height 34
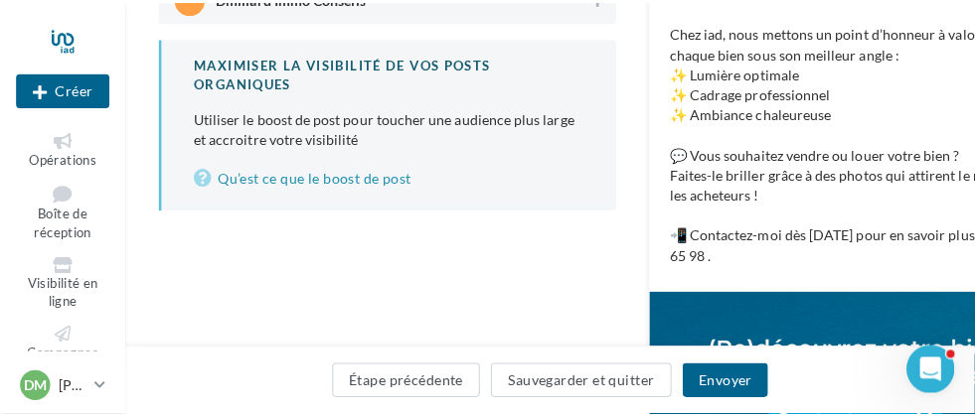
scroll to position [301, 0]
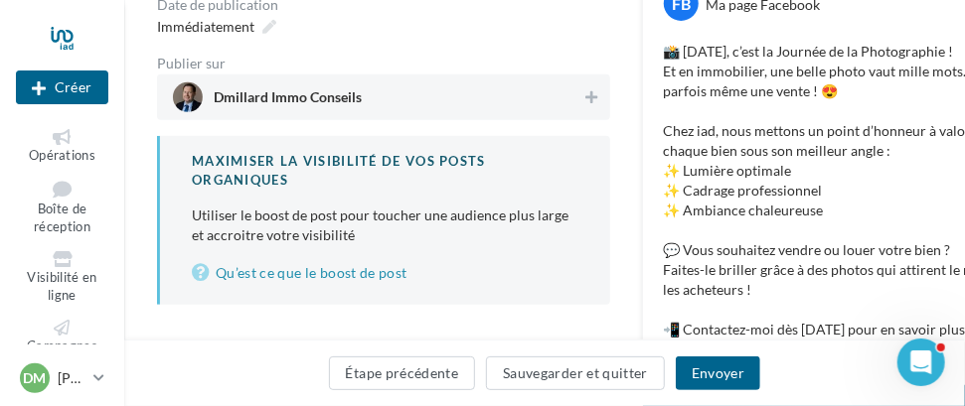
click at [374, 95] on span "Dmillard Immo Conseils" at bounding box center [377, 97] width 409 height 30
click at [713, 373] on button "Envoyer" at bounding box center [718, 374] width 84 height 34
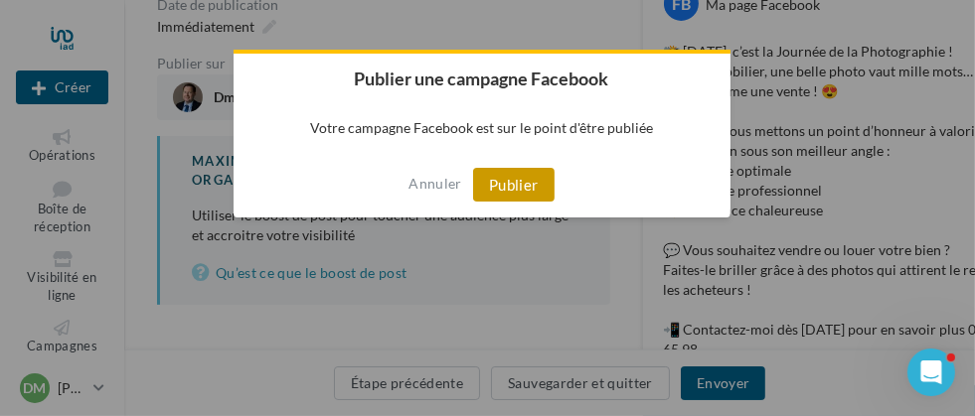
click at [526, 187] on button "Publier" at bounding box center [513, 185] width 81 height 34
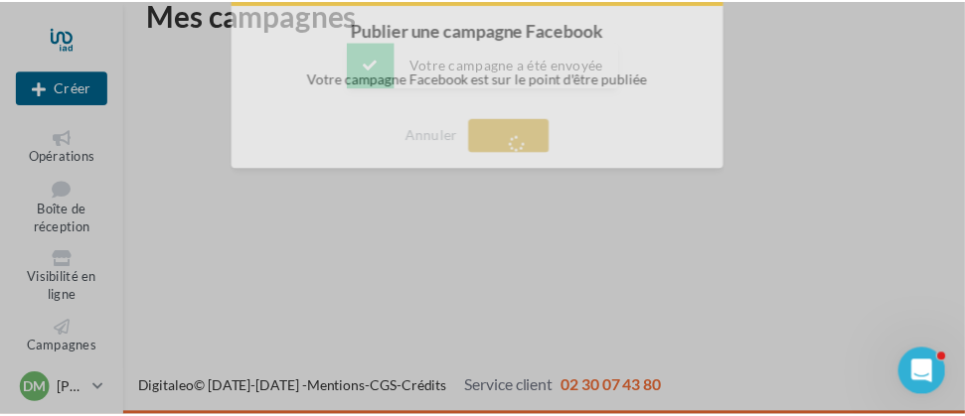
scroll to position [32, 0]
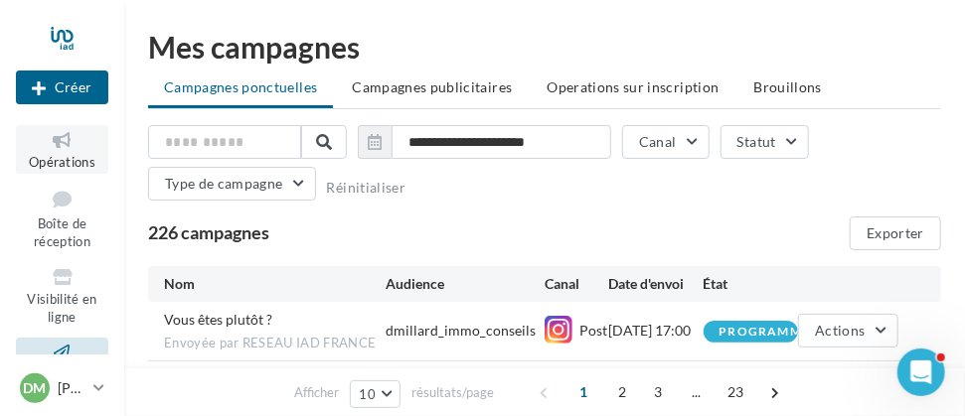
click at [55, 150] on icon at bounding box center [62, 140] width 81 height 23
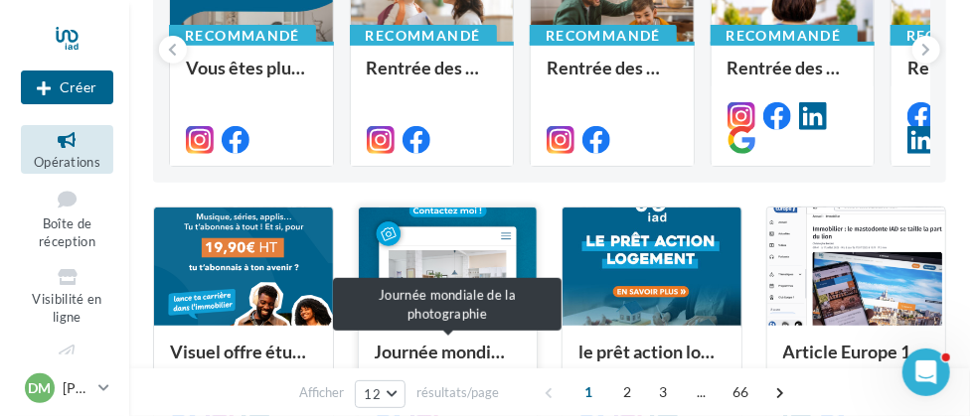
scroll to position [297, 0]
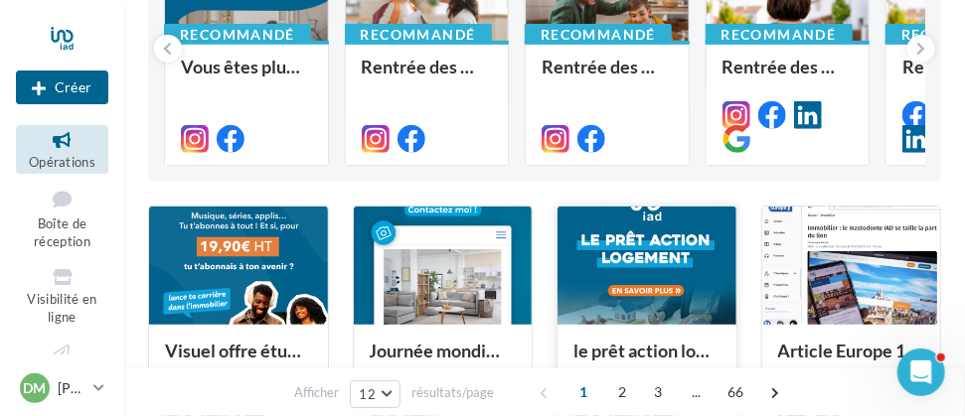
click at [653, 246] on div at bounding box center [647, 267] width 179 height 120
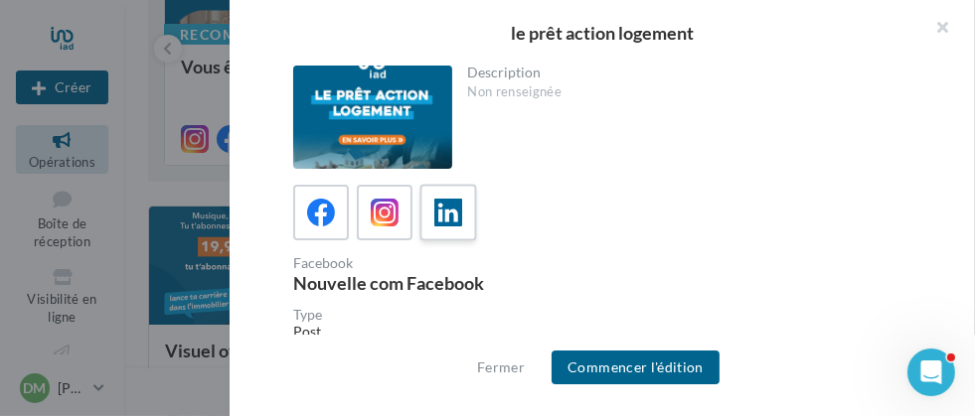
click at [447, 217] on icon at bounding box center [448, 213] width 29 height 29
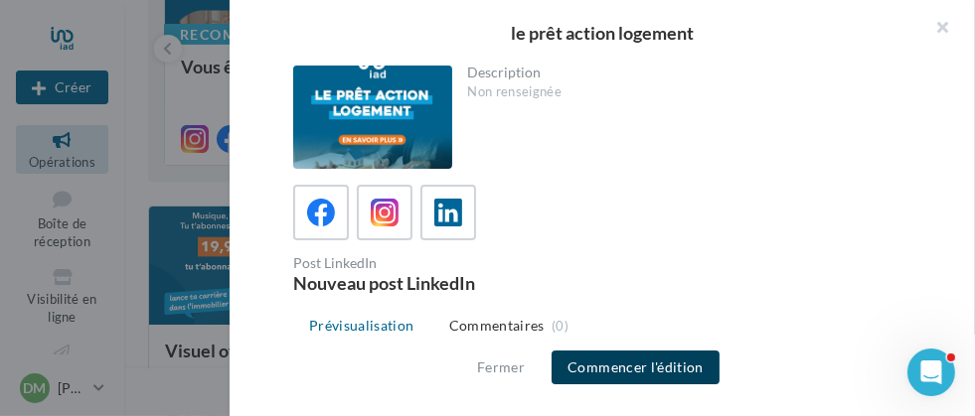
click at [625, 364] on button "Commencer l'édition" at bounding box center [636, 368] width 168 height 34
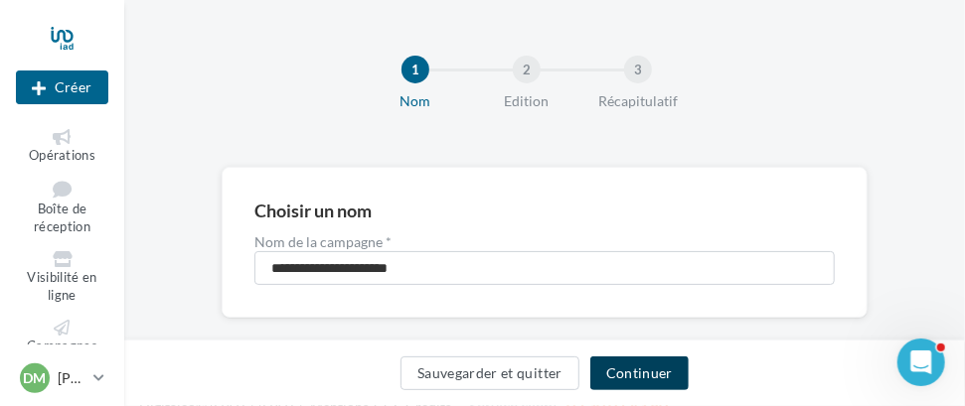
scroll to position [27, 0]
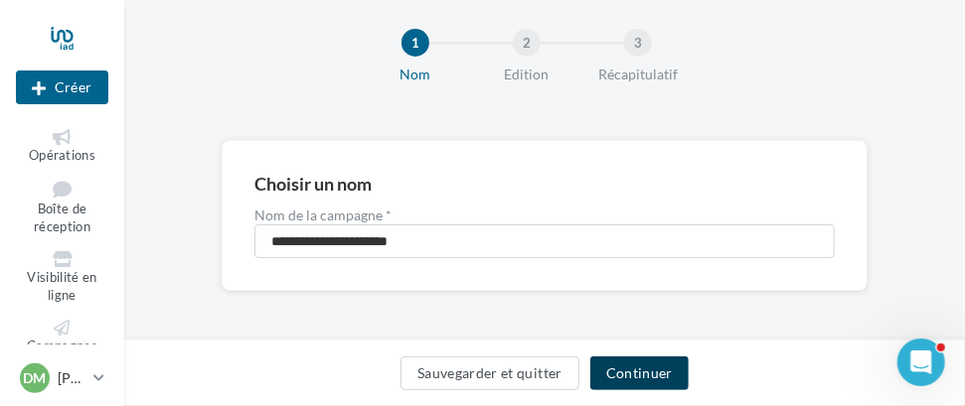
click at [640, 378] on button "Continuer" at bounding box center [639, 374] width 98 height 34
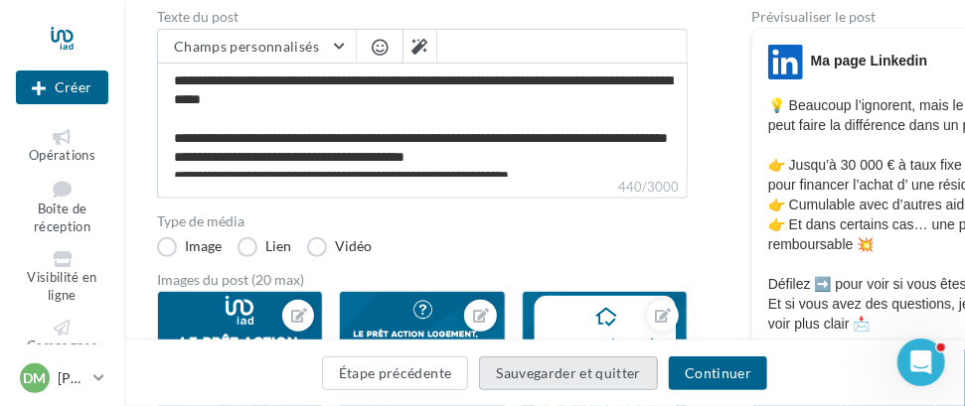
scroll to position [227, 0]
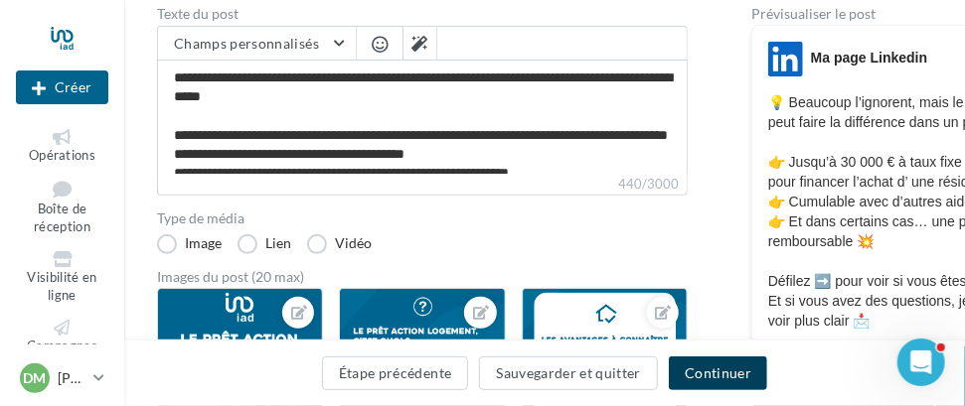
click at [715, 378] on button "Continuer" at bounding box center [718, 374] width 98 height 34
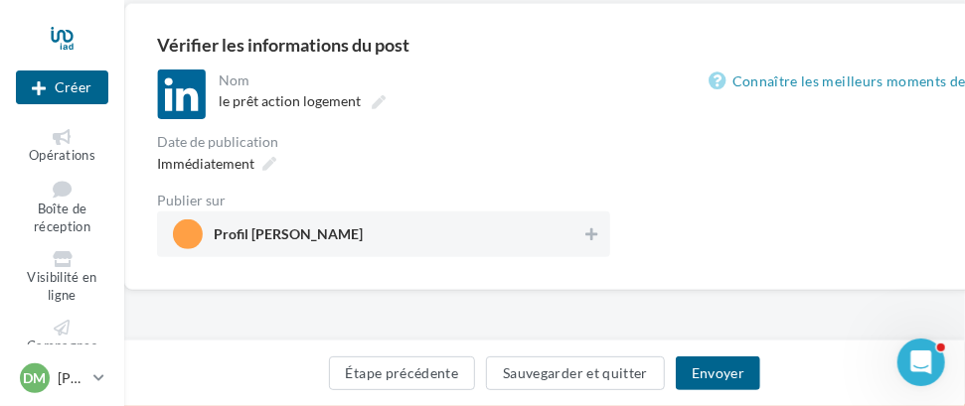
click at [485, 171] on div "Immédiatement" at bounding box center [383, 163] width 453 height 29
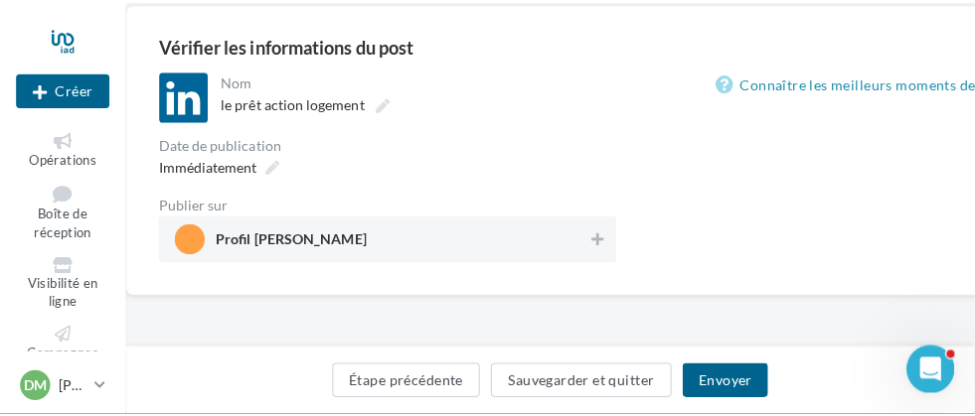
scroll to position [227, 0]
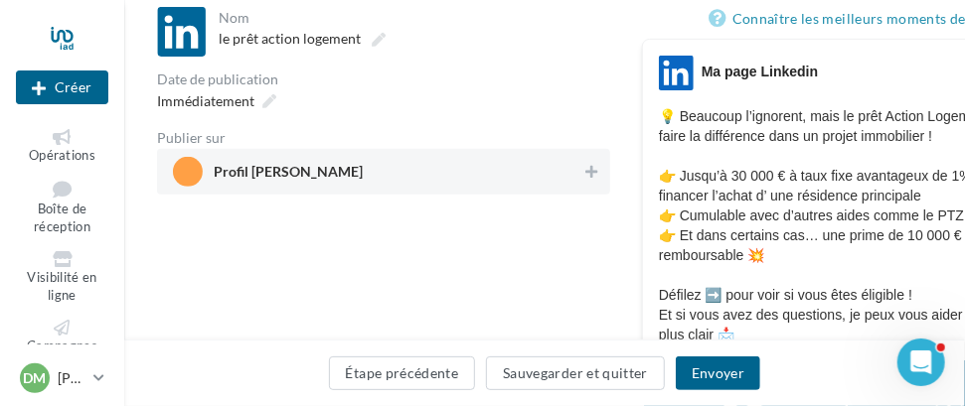
click at [493, 177] on span "Profil [PERSON_NAME]" at bounding box center [377, 172] width 409 height 30
click at [715, 373] on button "Envoyer" at bounding box center [718, 374] width 84 height 34
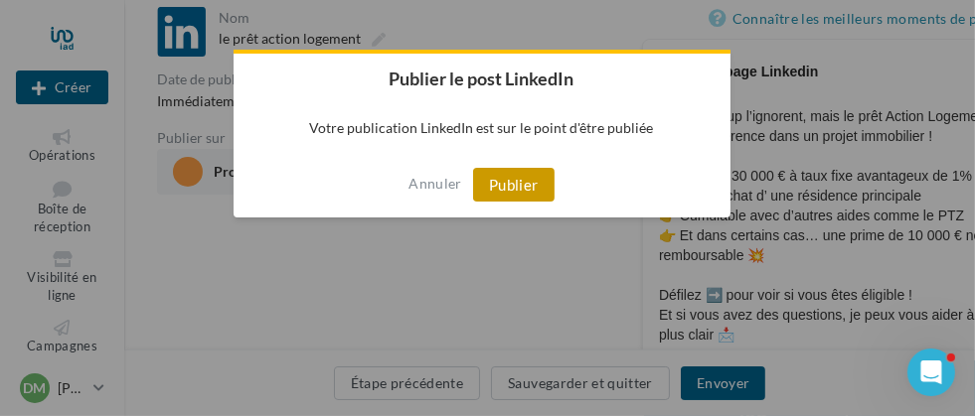
click at [521, 187] on button "Publier" at bounding box center [513, 185] width 81 height 34
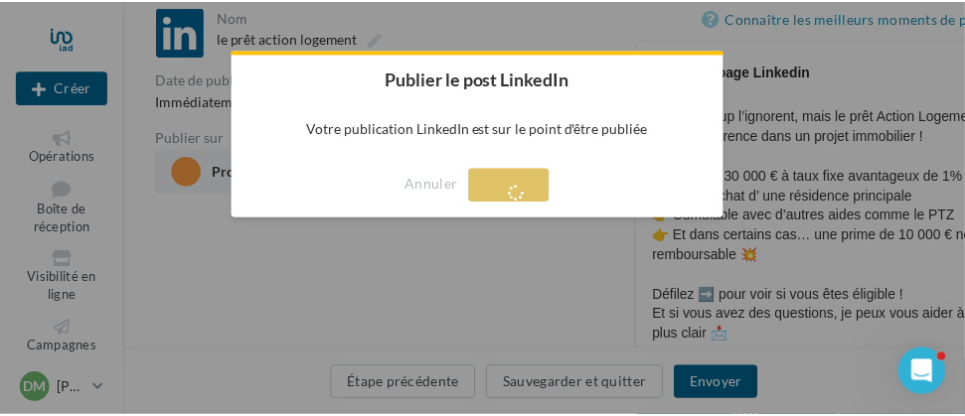
scroll to position [32, 0]
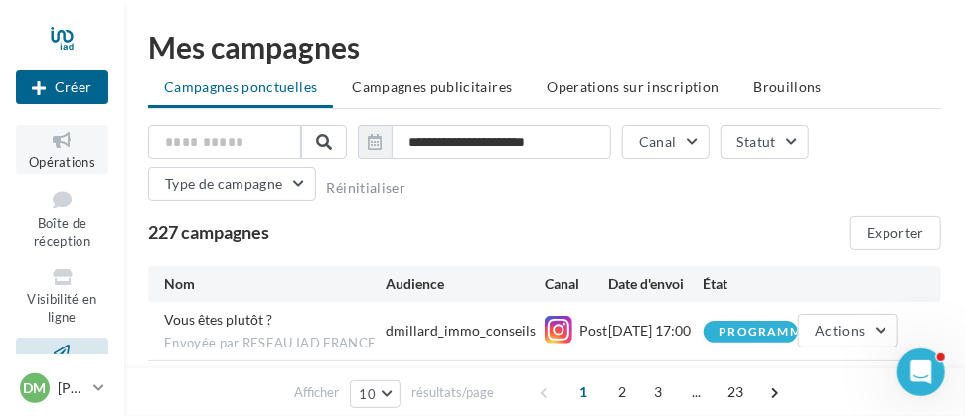
click at [56, 140] on icon at bounding box center [62, 140] width 81 height 23
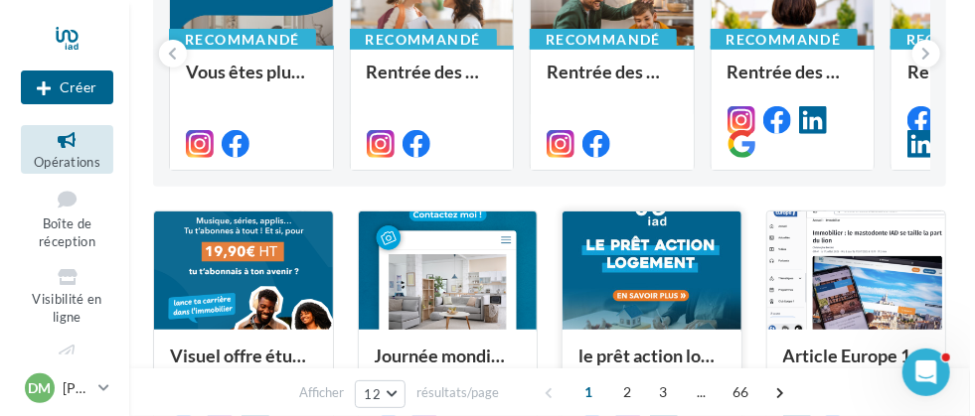
scroll to position [297, 0]
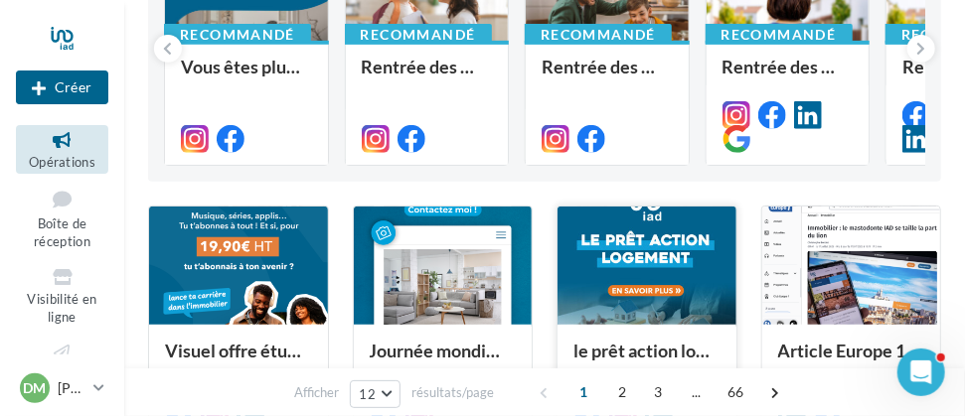
click at [632, 286] on div at bounding box center [647, 267] width 179 height 120
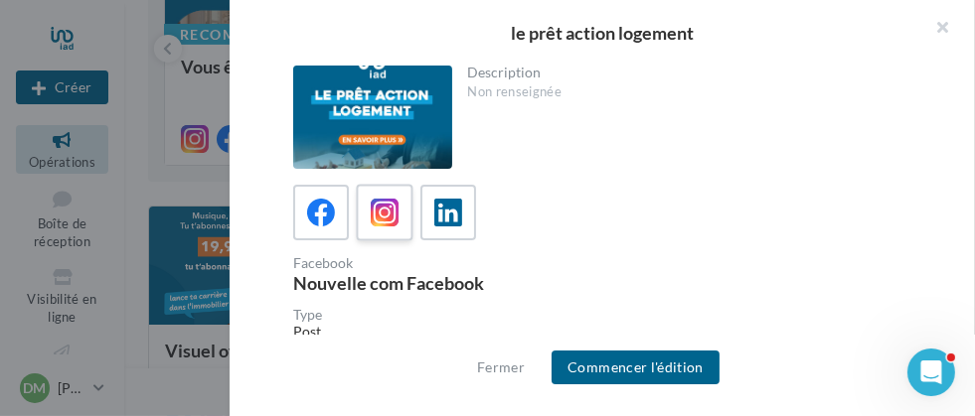
click at [387, 212] on icon at bounding box center [385, 213] width 29 height 29
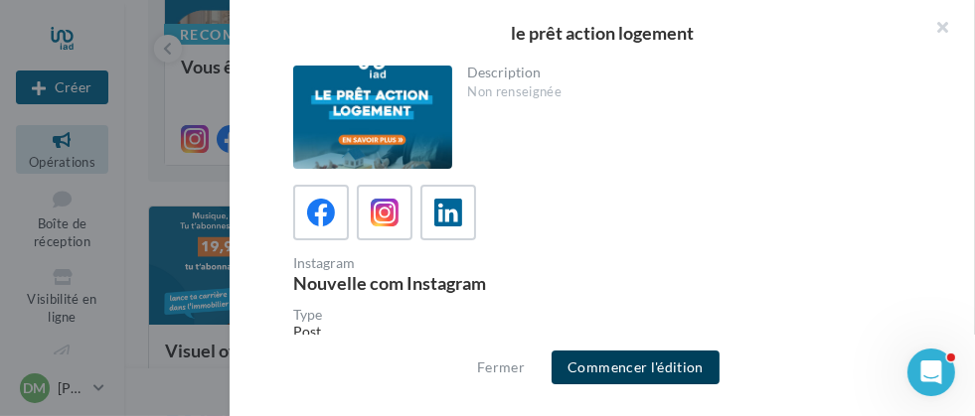
click at [624, 372] on button "Commencer l'édition" at bounding box center [636, 368] width 168 height 34
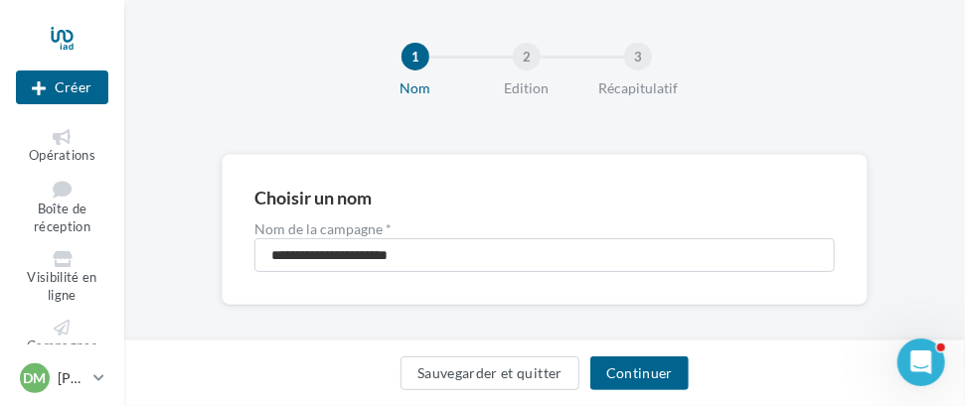
scroll to position [27, 0]
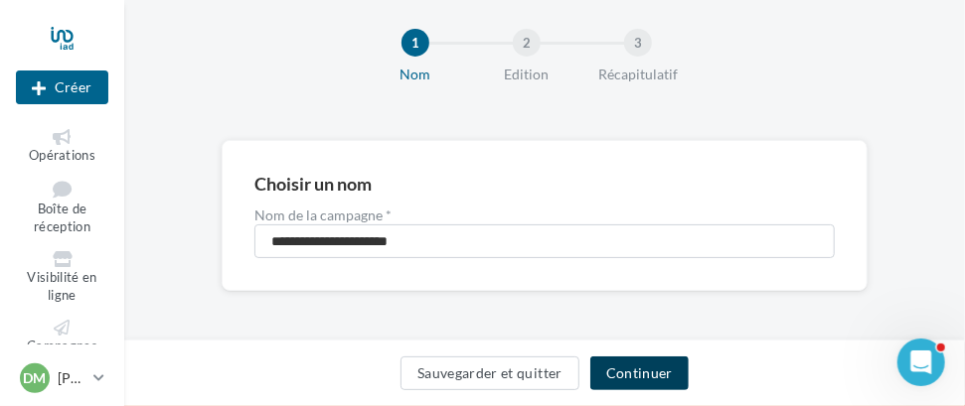
click at [629, 375] on button "Continuer" at bounding box center [639, 374] width 98 height 34
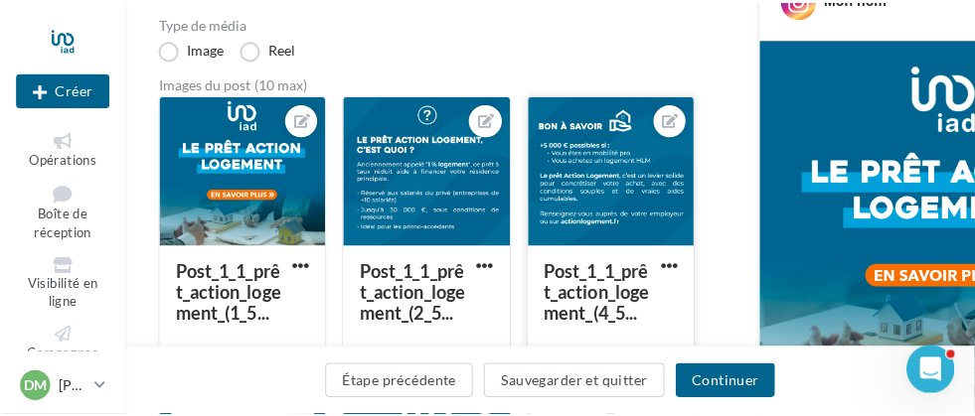
scroll to position [297, 0]
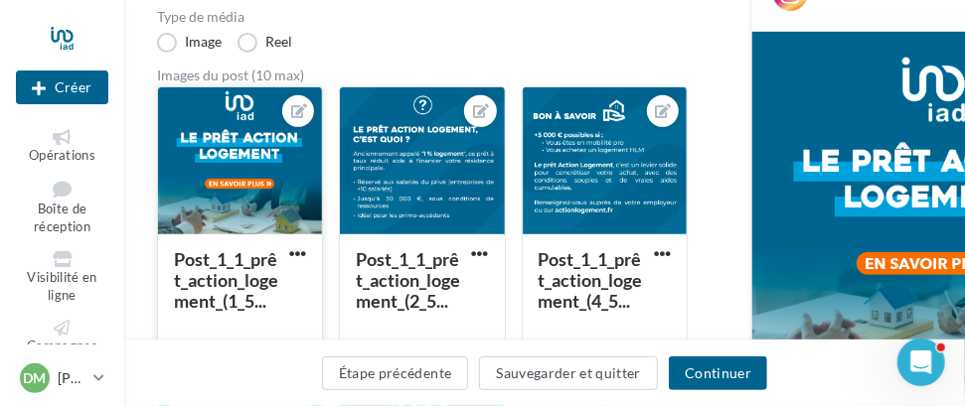
click at [259, 198] on div at bounding box center [240, 161] width 164 height 149
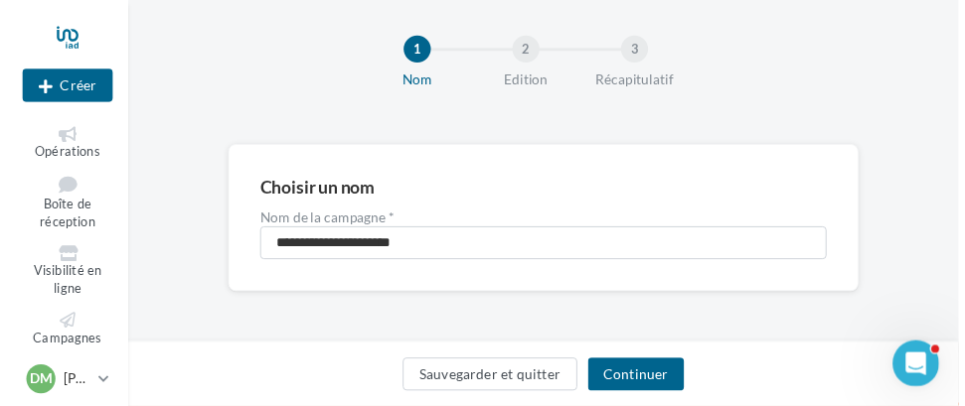
scroll to position [27, 0]
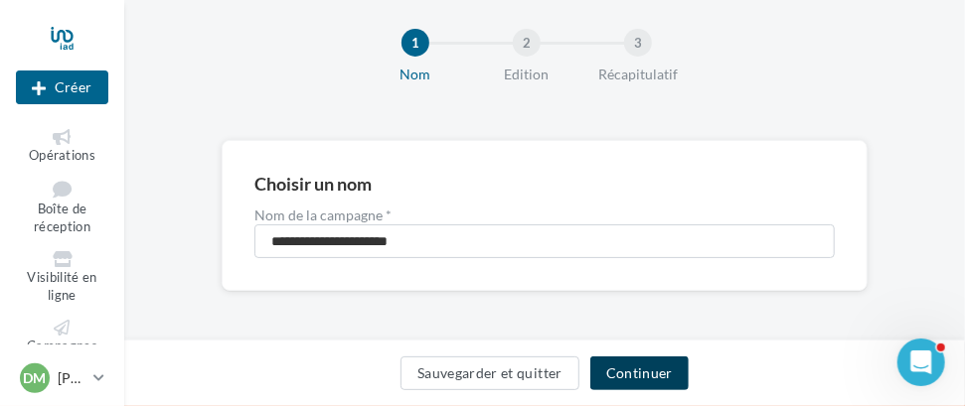
click at [649, 375] on button "Continuer" at bounding box center [639, 374] width 98 height 34
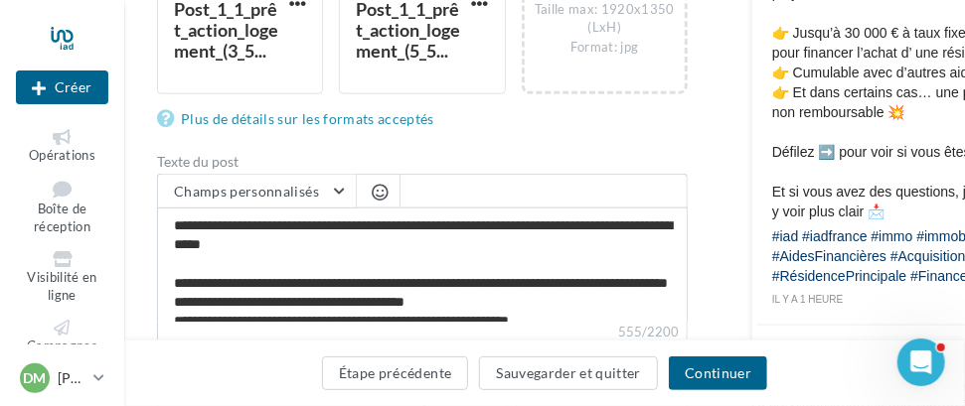
scroll to position [112, 0]
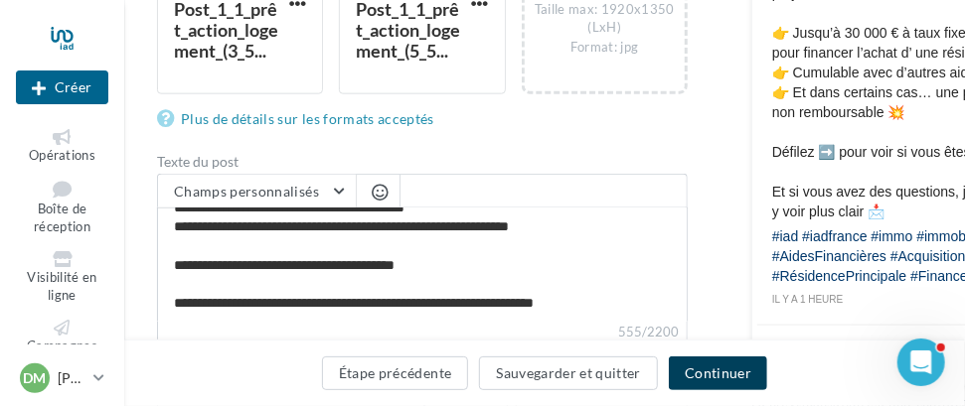
click at [711, 376] on button "Continuer" at bounding box center [718, 374] width 98 height 34
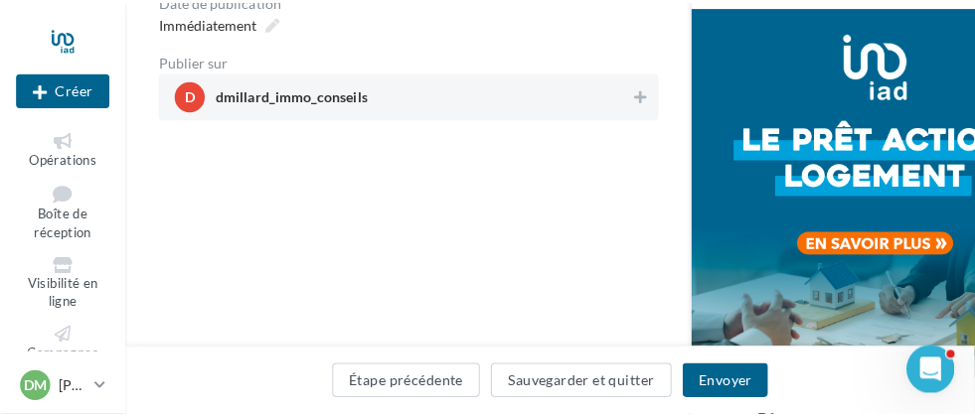
scroll to position [280, 0]
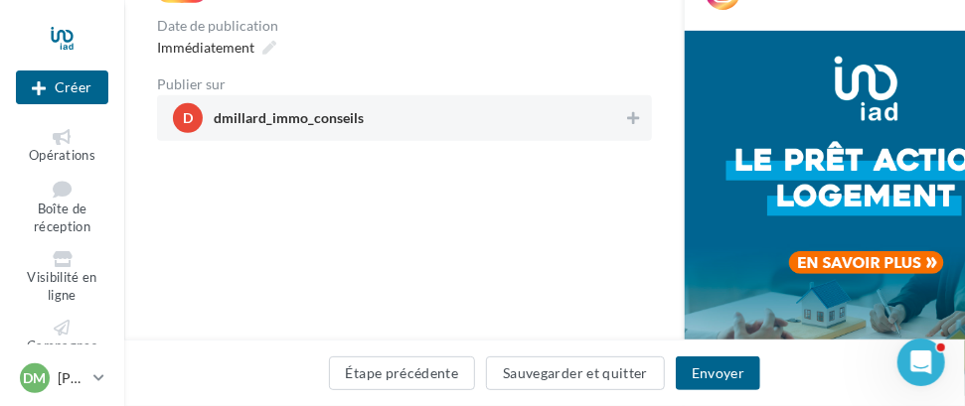
click at [358, 108] on span "d dmillard_immo_conseils" at bounding box center [398, 118] width 451 height 30
click at [719, 379] on button "Envoyer" at bounding box center [718, 374] width 84 height 34
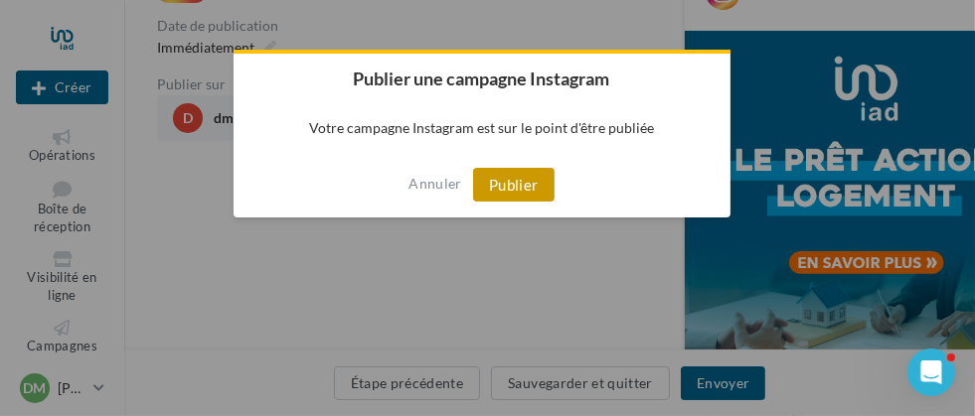
click at [507, 181] on button "Publier" at bounding box center [513, 185] width 81 height 34
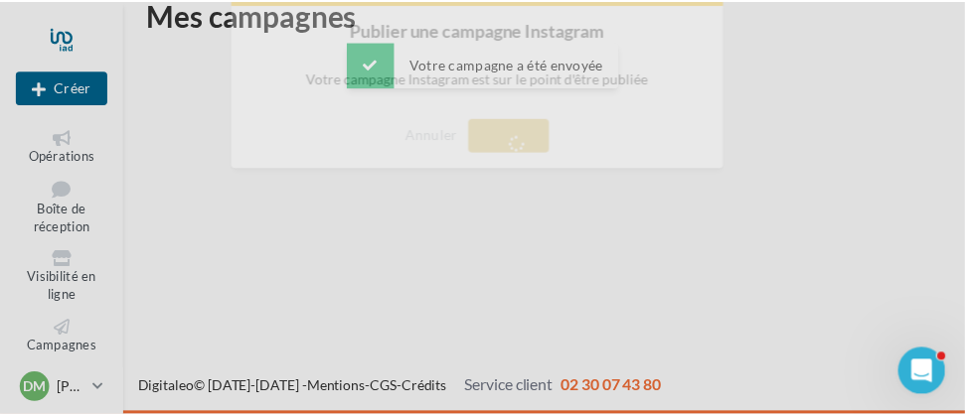
scroll to position [32, 0]
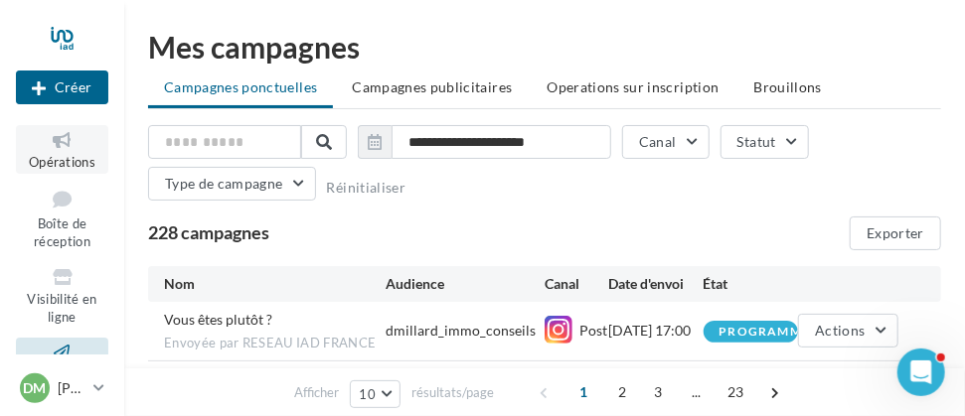
click at [60, 144] on icon at bounding box center [62, 140] width 81 height 23
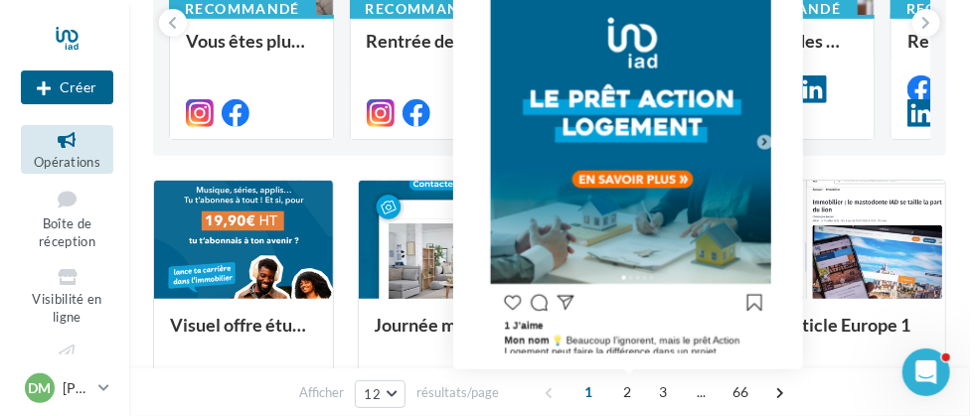
scroll to position [297, 0]
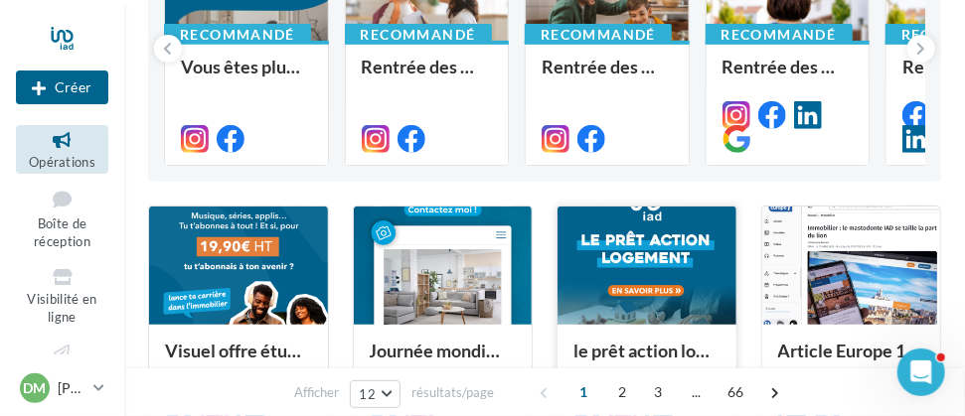
click at [666, 261] on div at bounding box center [647, 267] width 179 height 120
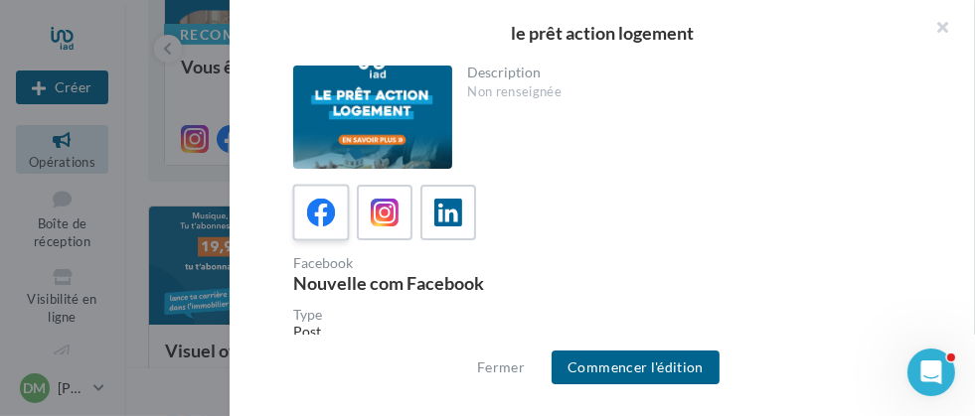
click at [321, 211] on icon at bounding box center [321, 213] width 29 height 29
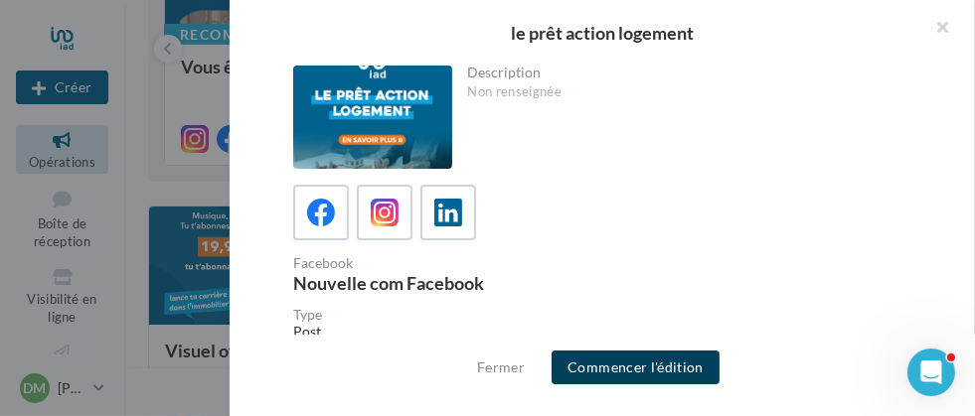
click at [630, 365] on button "Commencer l'édition" at bounding box center [636, 368] width 168 height 34
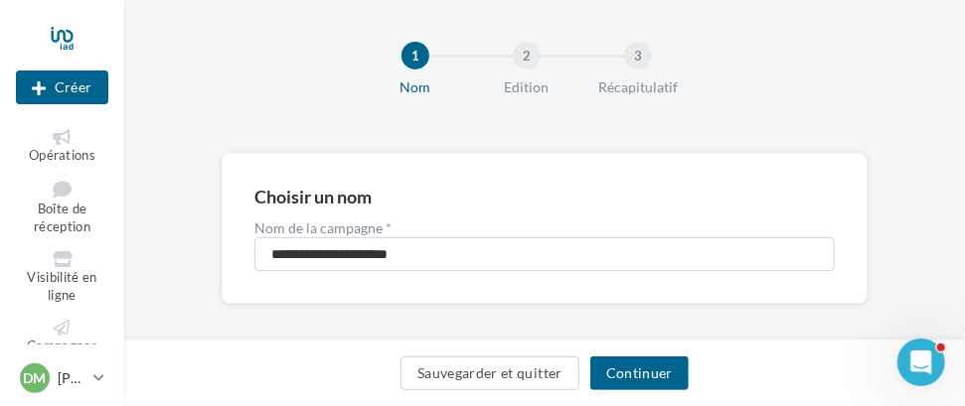
scroll to position [27, 0]
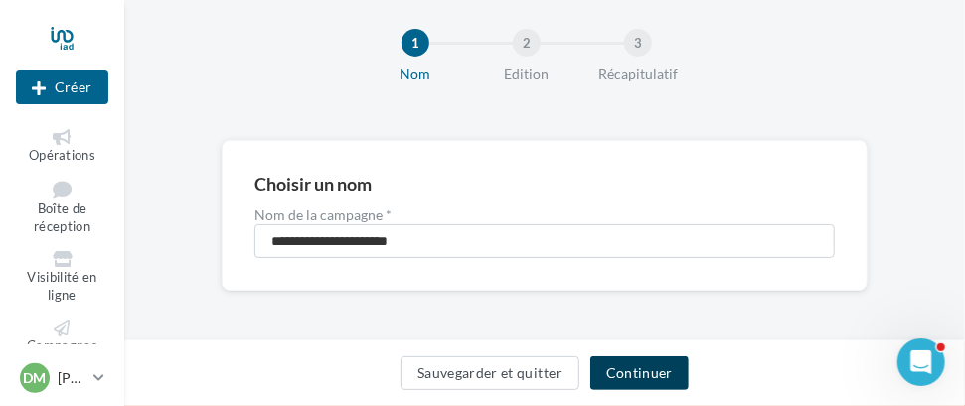
click at [640, 379] on button "Continuer" at bounding box center [639, 374] width 98 height 34
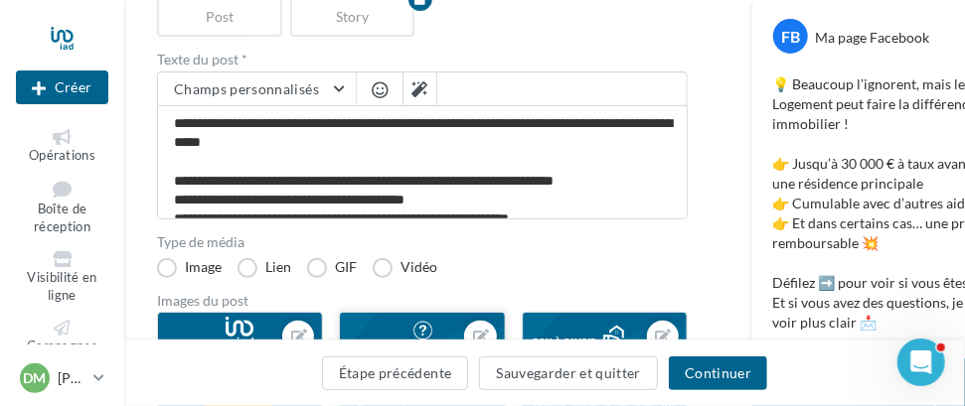
scroll to position [424, 0]
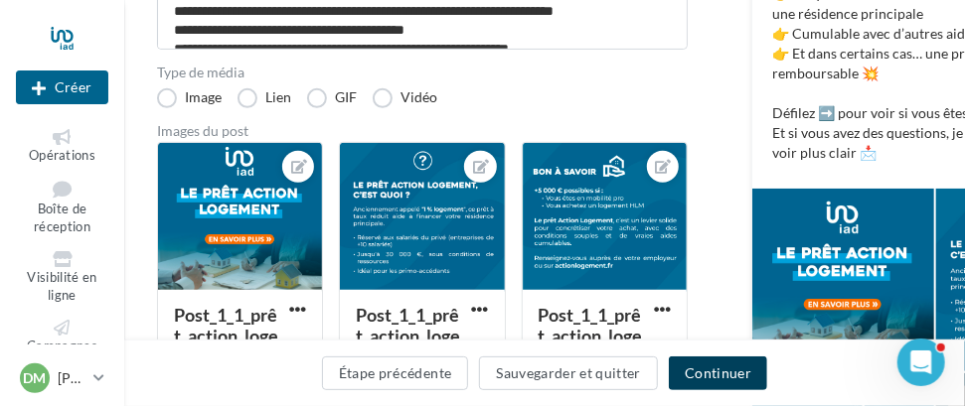
click at [714, 375] on button "Continuer" at bounding box center [718, 374] width 98 height 34
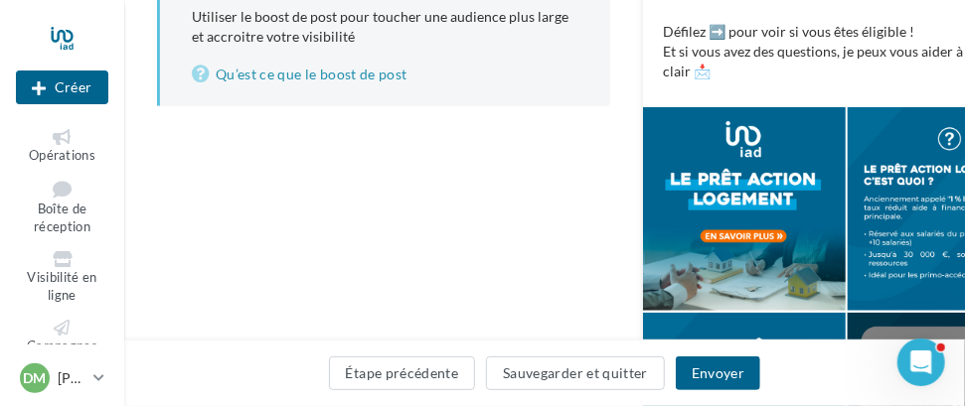
scroll to position [699, 0]
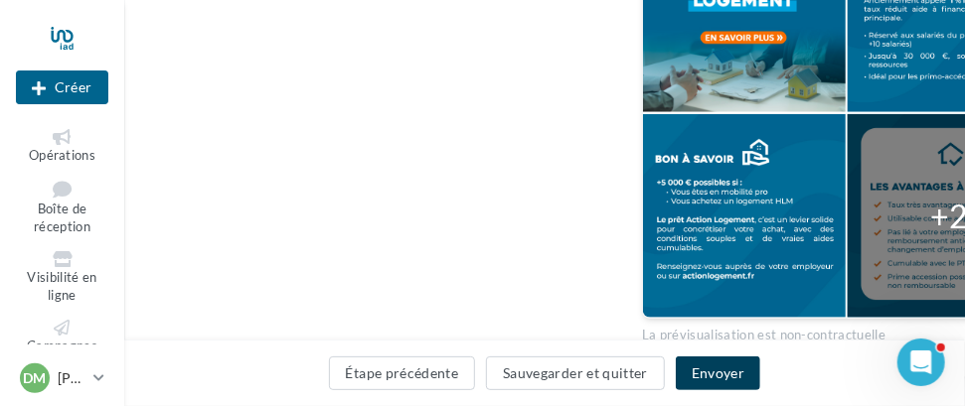
click at [717, 375] on button "Envoyer" at bounding box center [718, 374] width 84 height 34
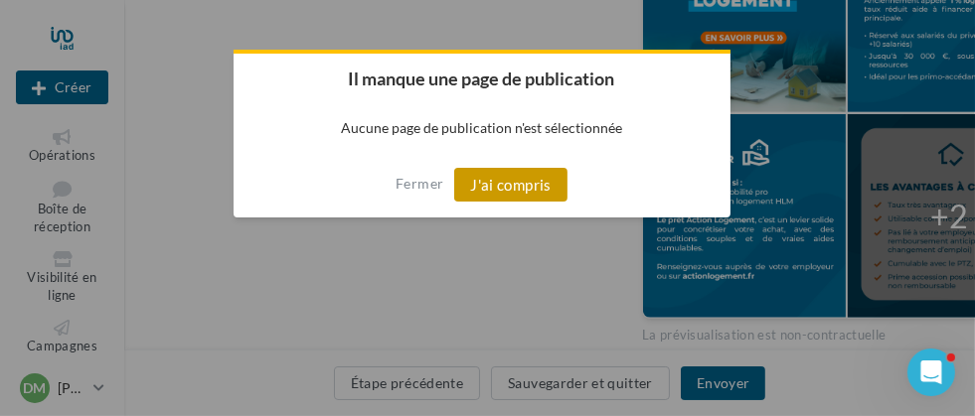
click at [514, 193] on button "J'ai compris" at bounding box center [510, 185] width 113 height 34
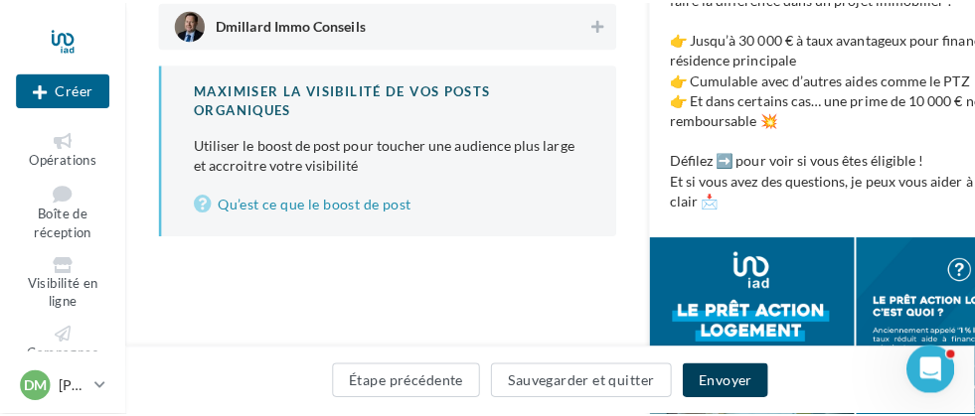
scroll to position [202, 0]
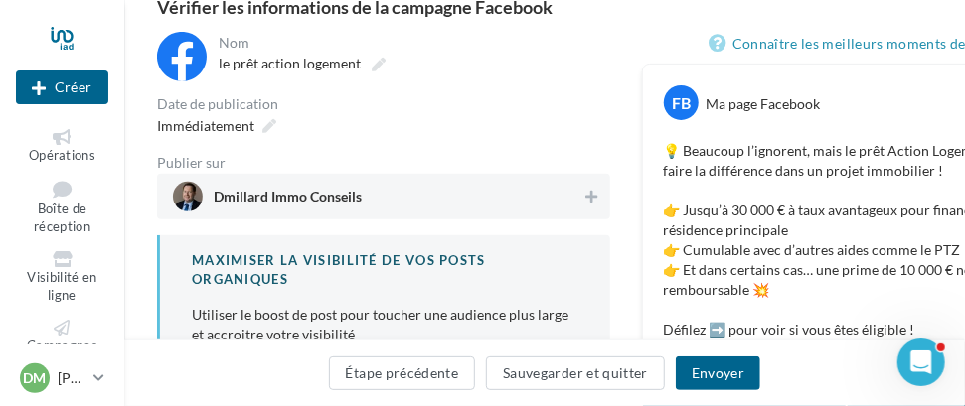
click at [504, 210] on span "Dmillard Immo Conseils" at bounding box center [377, 197] width 409 height 30
click at [716, 377] on button "Envoyer" at bounding box center [718, 374] width 84 height 34
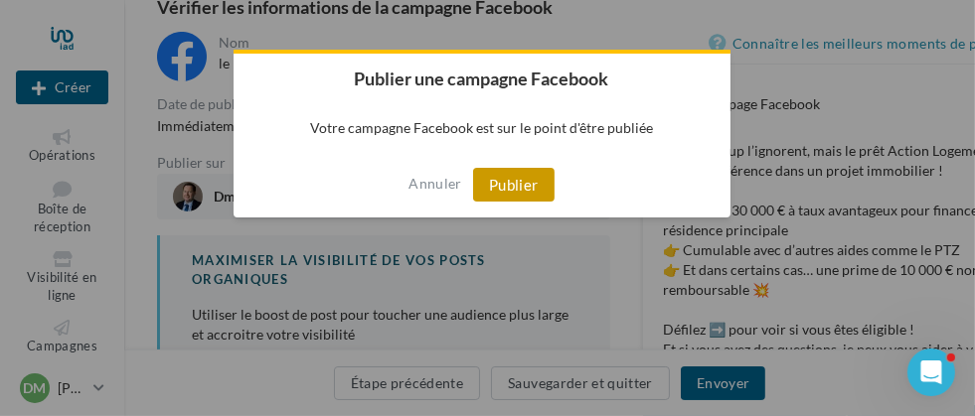
click at [512, 190] on button "Publier" at bounding box center [513, 185] width 81 height 34
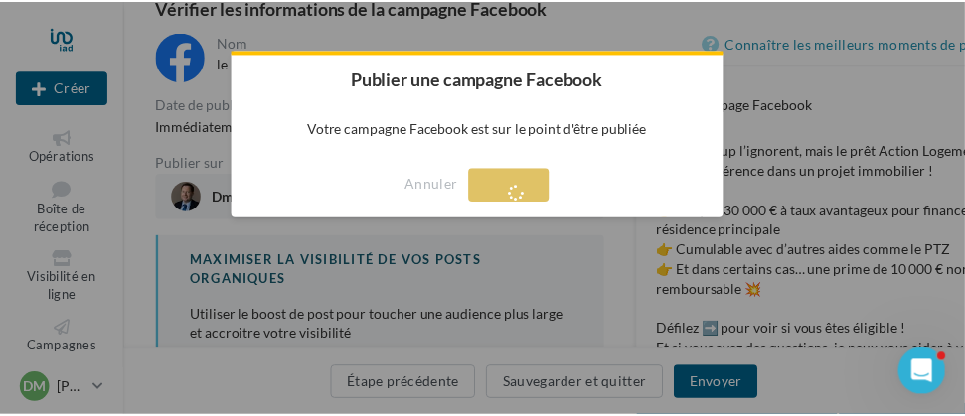
scroll to position [32, 0]
